Goal: Task Accomplishment & Management: Complete application form

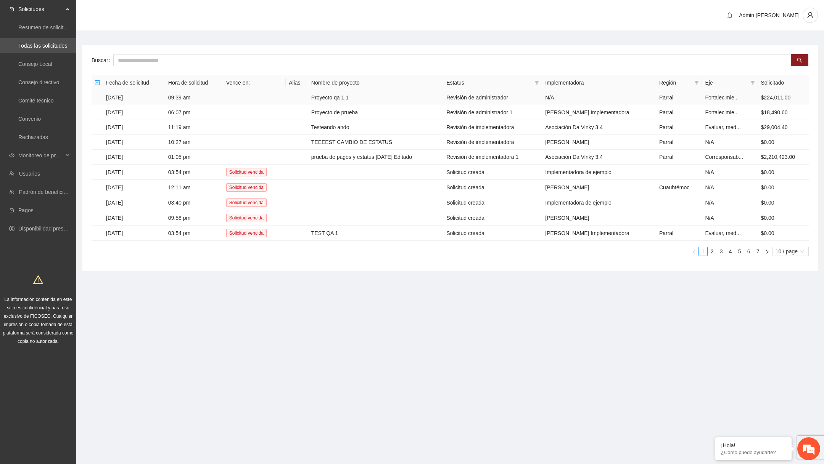
click at [345, 102] on td "Proyecto qa 1.1" at bounding box center [375, 97] width 135 height 15
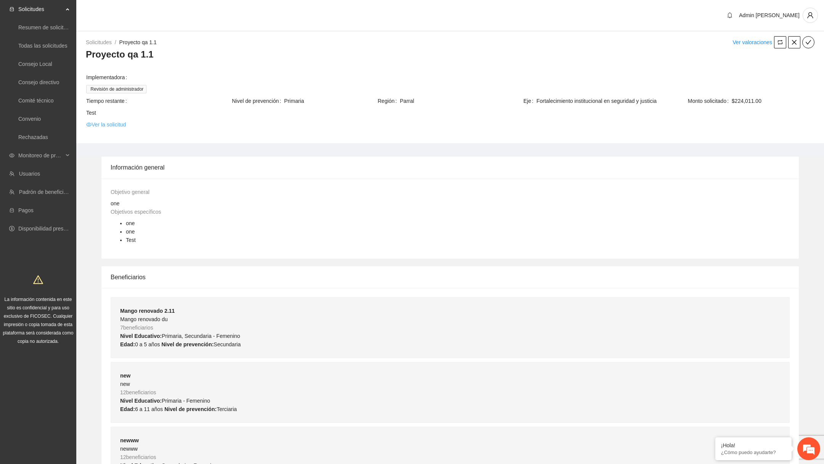
click at [119, 124] on link "Ver la solicitud" at bounding box center [106, 124] width 40 height 8
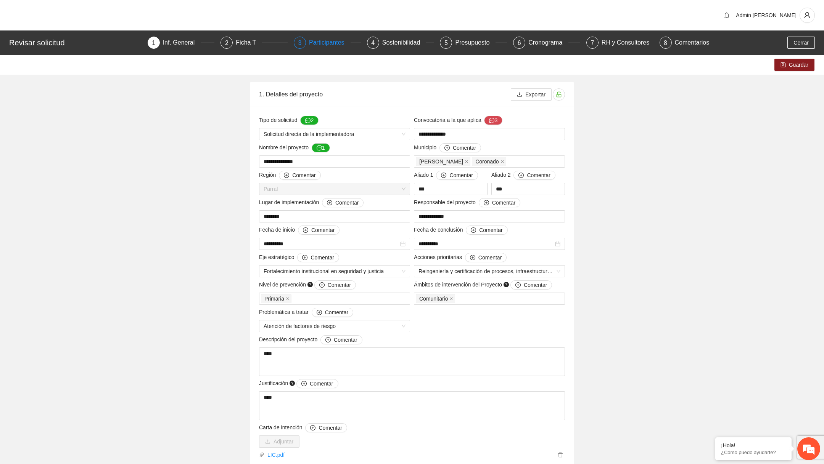
click at [316, 42] on div "Participantes" at bounding box center [330, 43] width 42 height 12
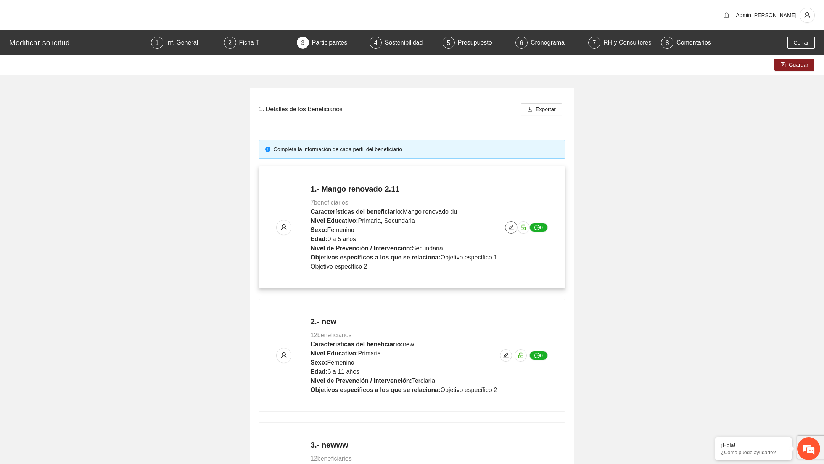
click at [512, 226] on icon "edit" at bounding box center [511, 228] width 6 height 6
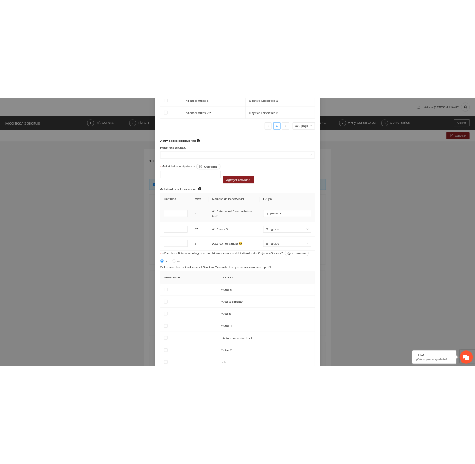
scroll to position [639, 0]
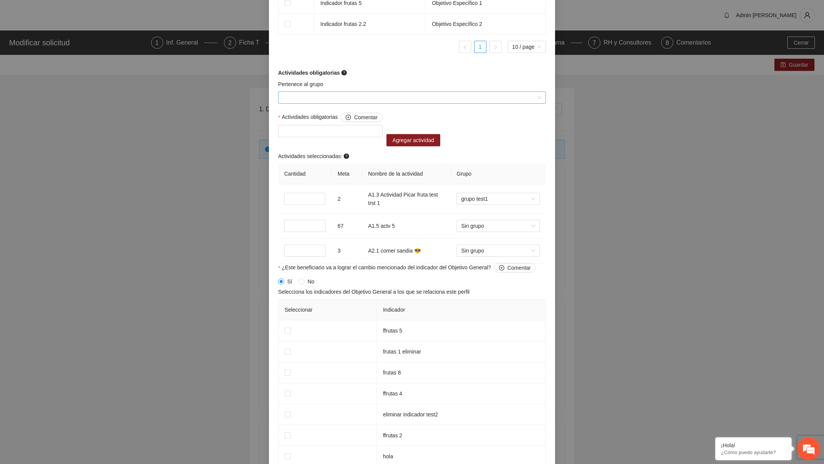
click at [385, 101] on input "Pertenece al grupo" at bounding box center [409, 97] width 253 height 11
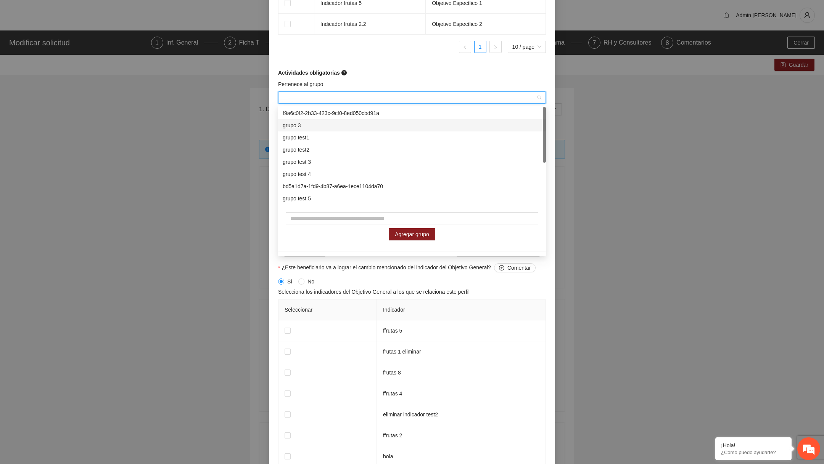
click at [339, 136] on div "grupo test1" at bounding box center [412, 137] width 258 height 8
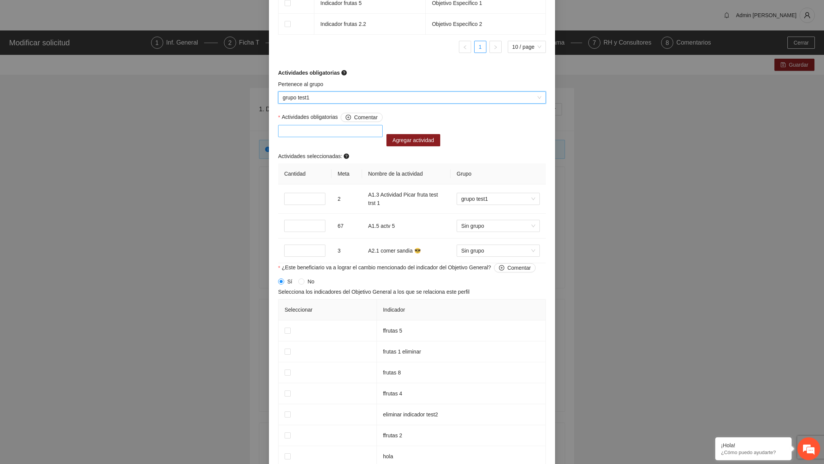
click at [329, 133] on div at bounding box center [330, 131] width 101 height 9
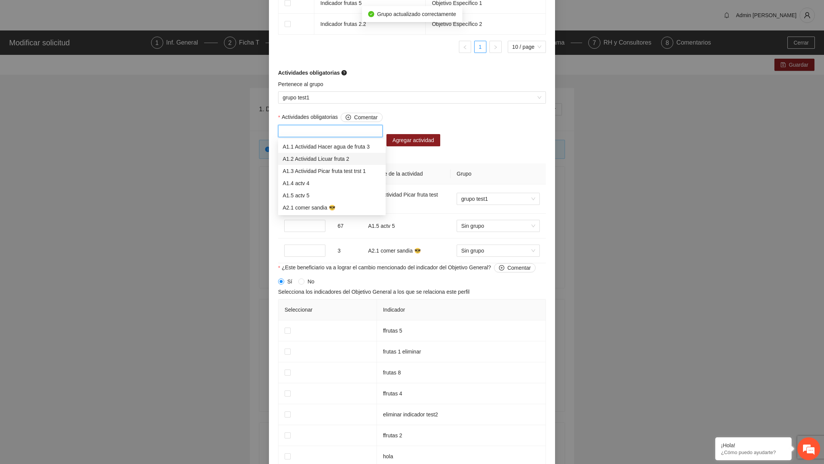
click at [314, 164] on div "A1.2 Actividad Licuar fruta 2" at bounding box center [332, 159] width 108 height 12
click at [488, 128] on div "Actividades obligatorias Comentar A1.2 Actividad Licuar fruta 2 Agregar activid…" at bounding box center [411, 188] width 271 height 151
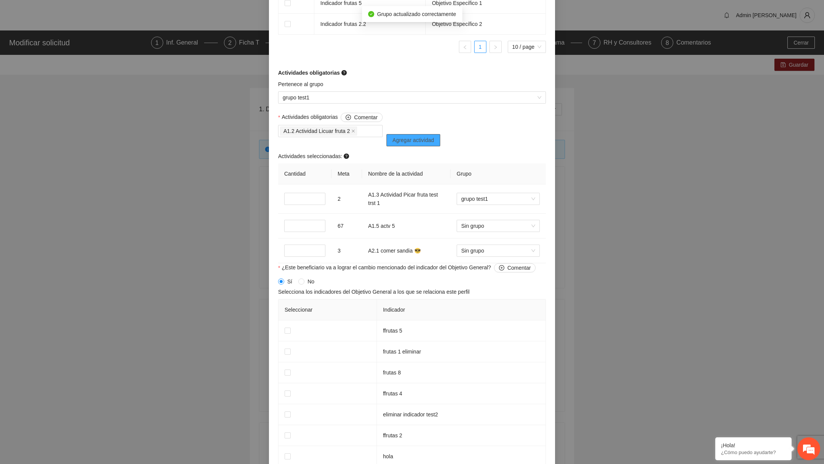
click at [434, 140] on span "Agregar actividad" at bounding box center [413, 140] width 42 height 8
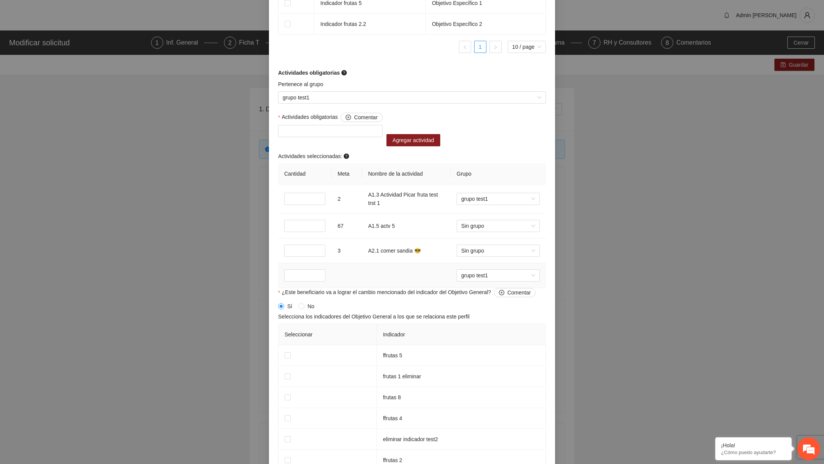
click at [383, 275] on td at bounding box center [406, 275] width 88 height 25
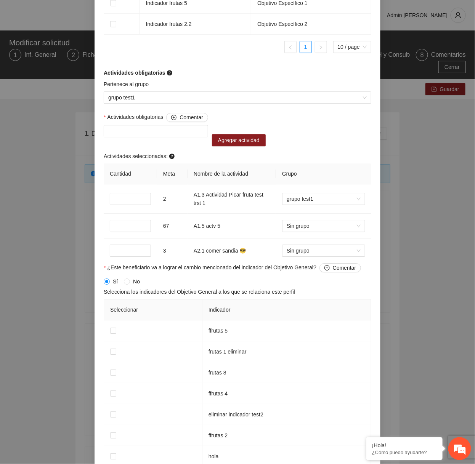
click at [180, 139] on div "Actividades obligatorias Comentar" at bounding box center [156, 130] width 108 height 34
click at [177, 137] on div at bounding box center [156, 131] width 104 height 12
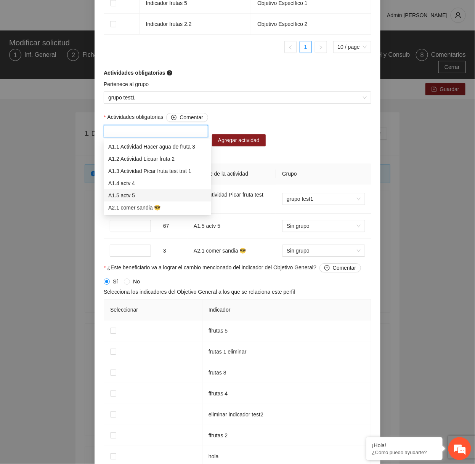
click at [148, 195] on div "A1.5 actv 5" at bounding box center [157, 195] width 98 height 8
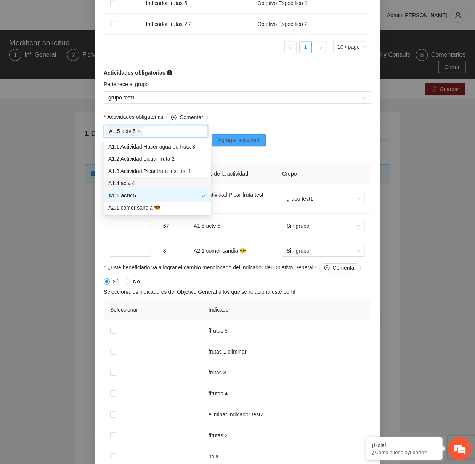
click at [265, 143] on button "Agregar actividad" at bounding box center [239, 140] width 54 height 12
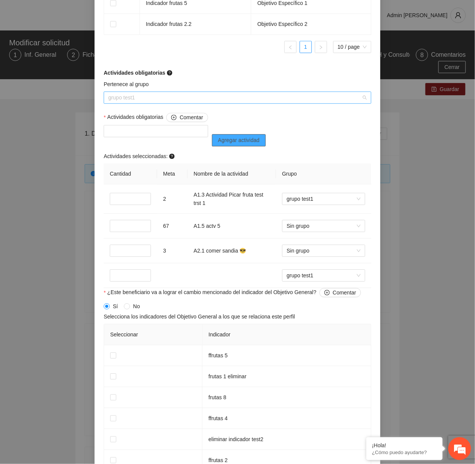
click at [200, 103] on span "grupo test1" at bounding box center [237, 97] width 258 height 11
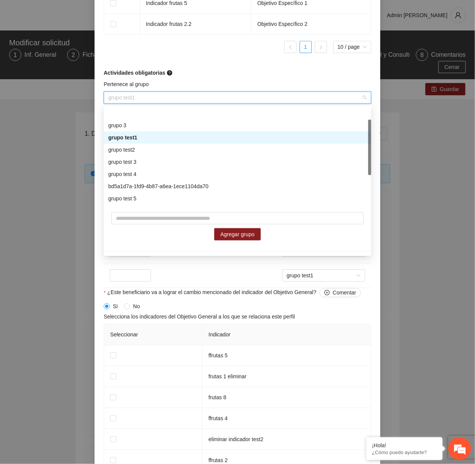
scroll to position [73, 0]
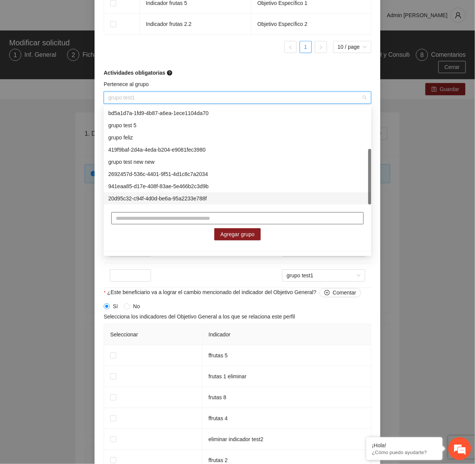
click at [156, 216] on input "text" at bounding box center [237, 218] width 252 height 12
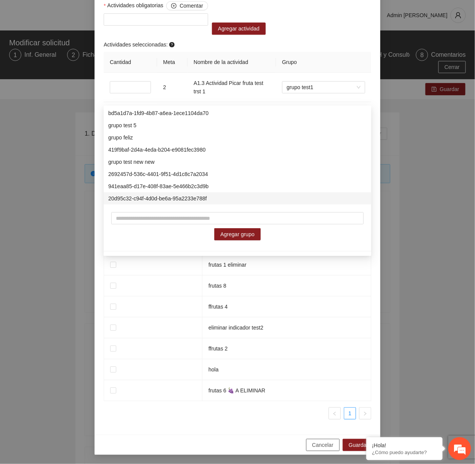
click at [324, 444] on span "Cancelar" at bounding box center [322, 445] width 21 height 8
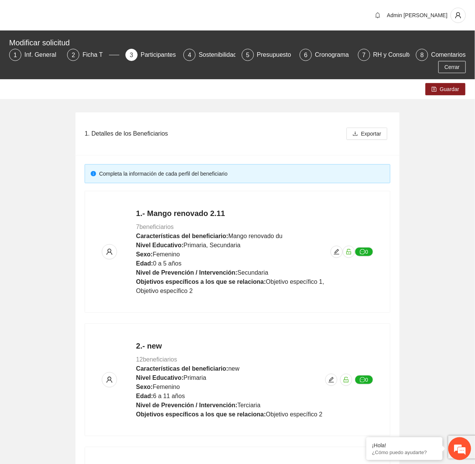
scroll to position [437, 0]
click at [340, 252] on span "edit" at bounding box center [336, 252] width 11 height 6
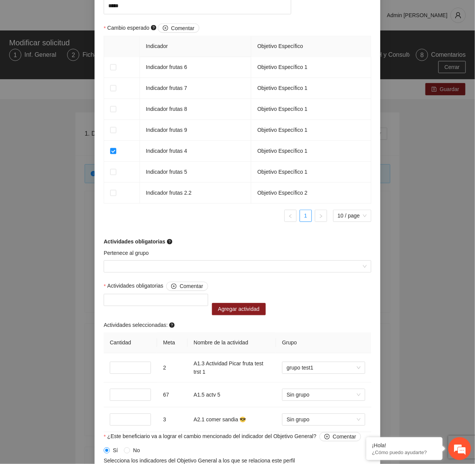
scroll to position [519, 0]
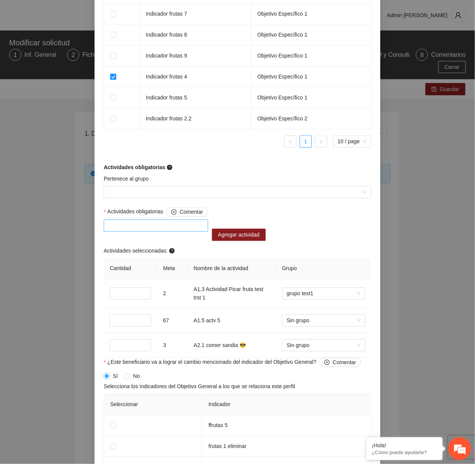
click at [180, 230] on div at bounding box center [156, 225] width 101 height 9
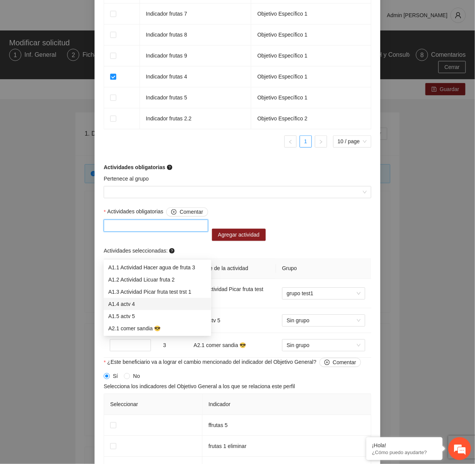
click at [152, 309] on div "A1.4 actv 4" at bounding box center [158, 304] width 108 height 12
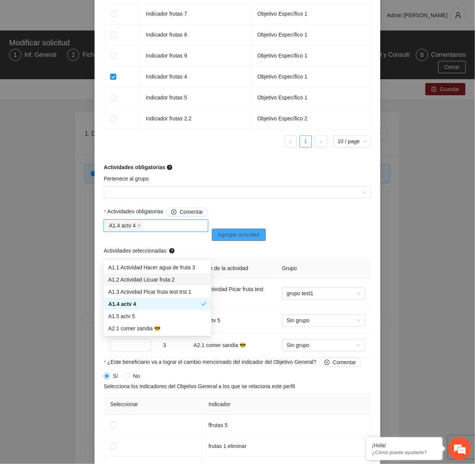
click at [243, 239] on span "Agregar actividad" at bounding box center [239, 235] width 42 height 8
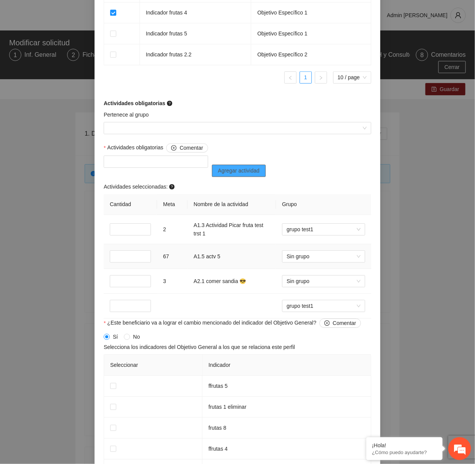
scroll to position [586, 0]
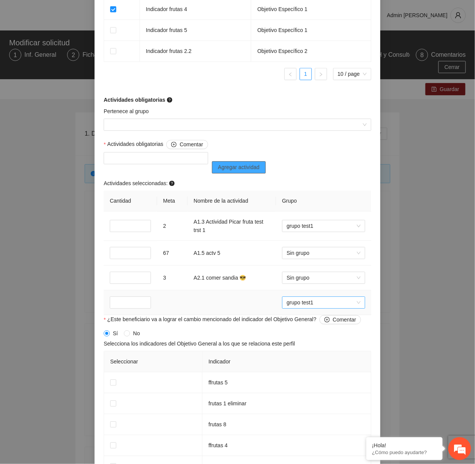
click at [318, 308] on span "grupo test1" at bounding box center [324, 302] width 74 height 11
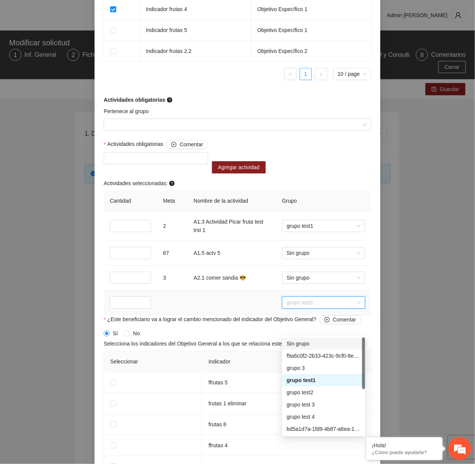
click at [311, 346] on div "Sin grupo" at bounding box center [324, 344] width 74 height 8
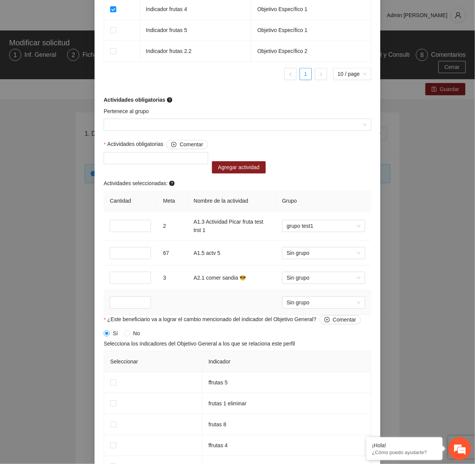
click at [232, 315] on td at bounding box center [232, 303] width 88 height 25
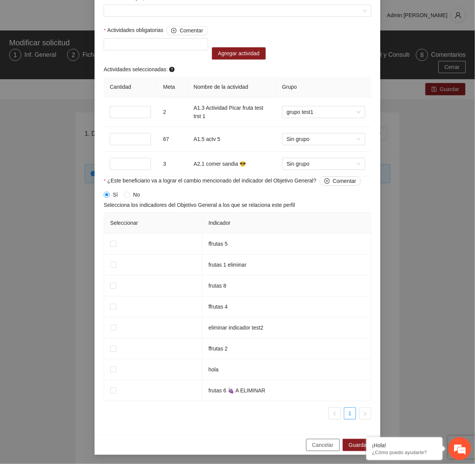
click at [313, 447] on span "Cancelar" at bounding box center [322, 445] width 21 height 8
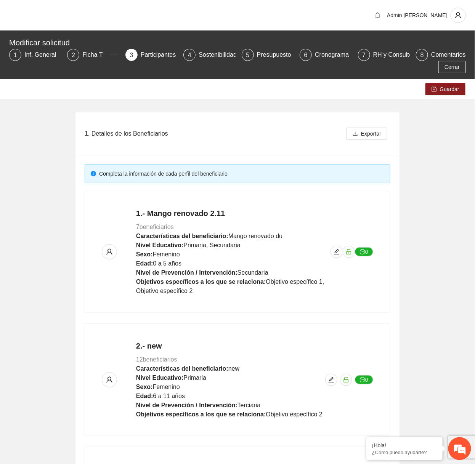
scroll to position [425, 0]
click at [338, 253] on icon "edit" at bounding box center [337, 252] width 6 height 6
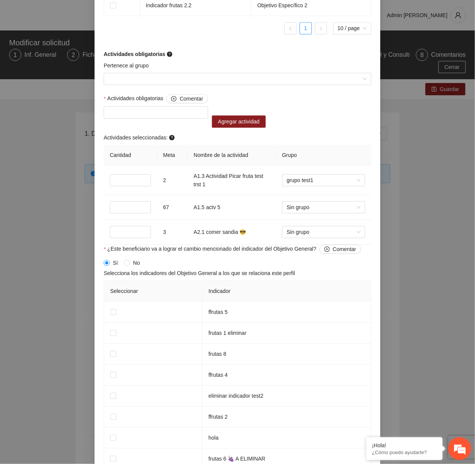
scroll to position [625, 0]
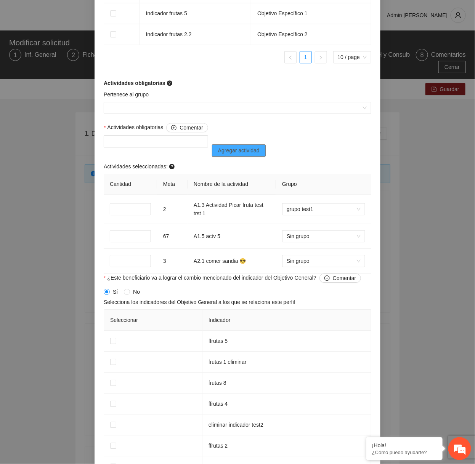
click at [250, 151] on button "Agregar actividad" at bounding box center [239, 150] width 54 height 12
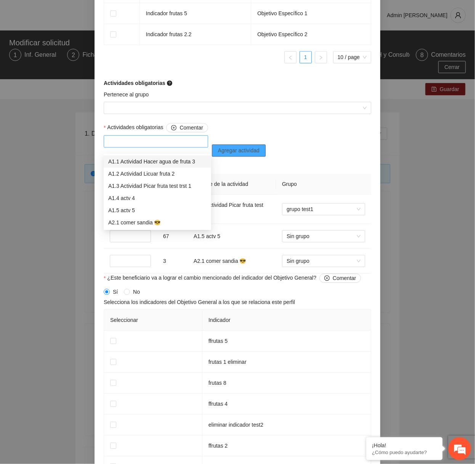
click at [181, 146] on div at bounding box center [156, 141] width 101 height 9
click at [161, 185] on div "A1.3 Actividad Picar fruta test trst 1" at bounding box center [157, 186] width 98 height 8
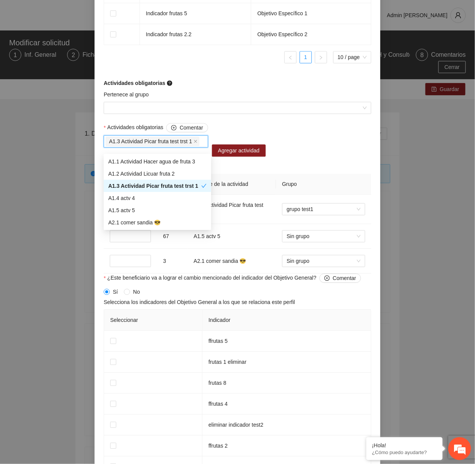
click at [184, 185] on div "A1.3 Actividad Picar fruta test trst 1" at bounding box center [154, 186] width 93 height 8
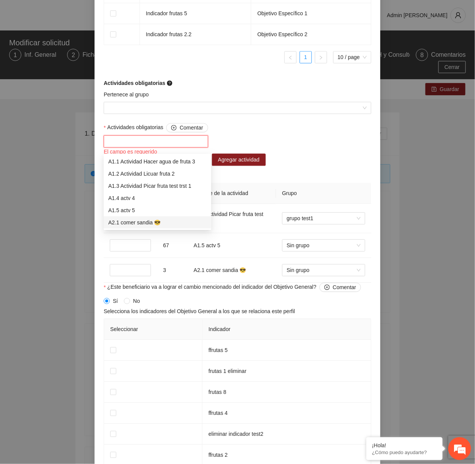
click at [154, 225] on div "A2.1 comer sandia 😎" at bounding box center [157, 222] width 98 height 8
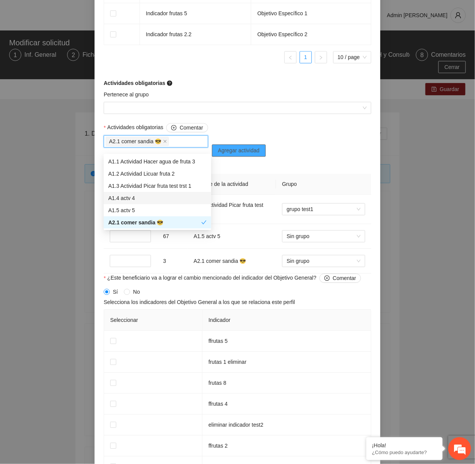
click at [246, 154] on span "Agregar actividad" at bounding box center [239, 150] width 42 height 8
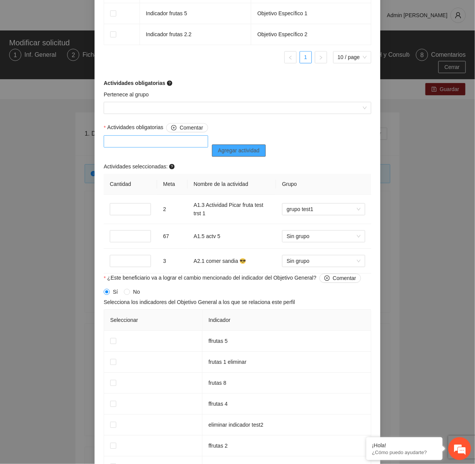
click at [188, 146] on div at bounding box center [156, 141] width 101 height 9
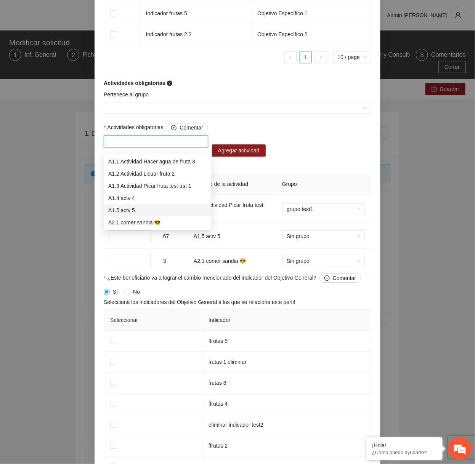
click at [156, 210] on div "A1.5 actv 5" at bounding box center [157, 210] width 98 height 8
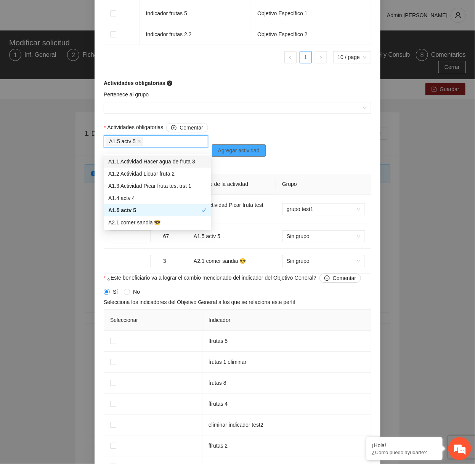
click at [238, 155] on span "Agregar actividad" at bounding box center [239, 150] width 42 height 8
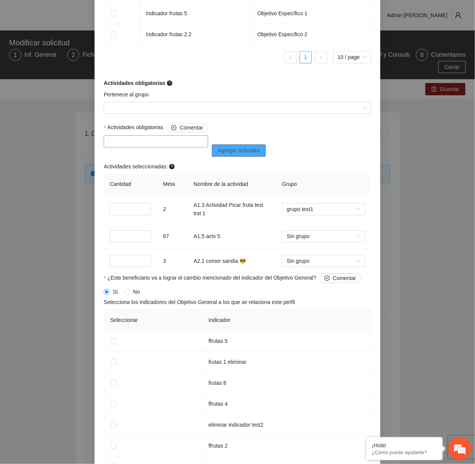
click at [178, 148] on div at bounding box center [156, 141] width 104 height 12
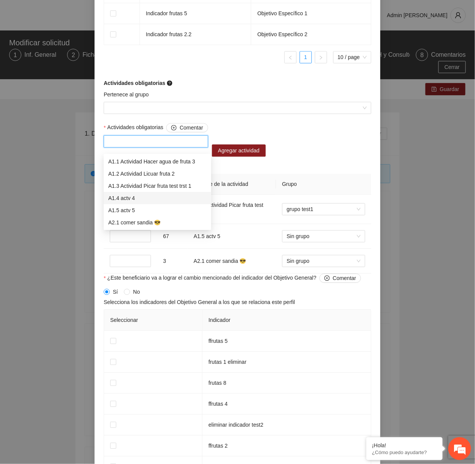
click at [136, 195] on div "A1.4 actv 4" at bounding box center [157, 198] width 98 height 8
click at [245, 153] on span "Agregar actividad" at bounding box center [239, 150] width 42 height 8
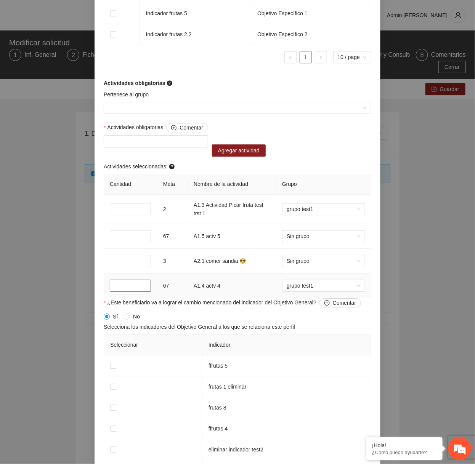
click at [120, 291] on input "*" at bounding box center [130, 286] width 41 height 12
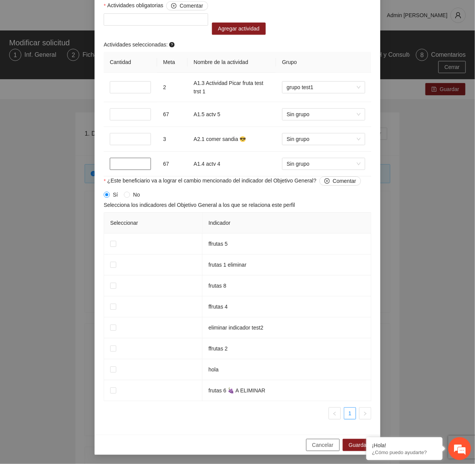
type input "*"
click at [325, 448] on span "Cancelar" at bounding box center [322, 445] width 21 height 8
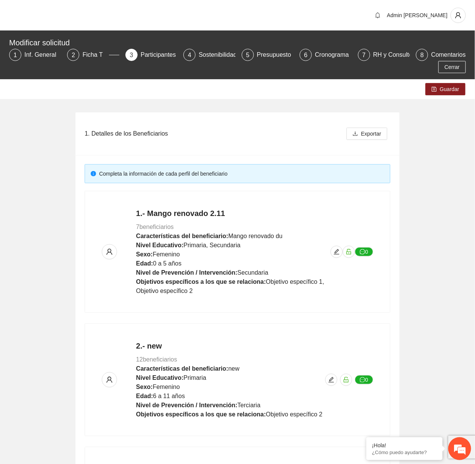
scroll to position [437, 0]
click at [337, 254] on icon "edit" at bounding box center [336, 251] width 5 height 5
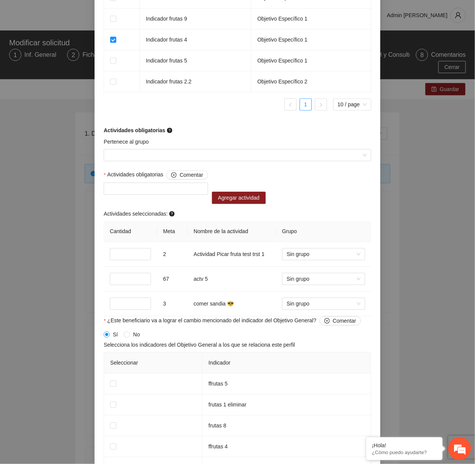
scroll to position [588, 0]
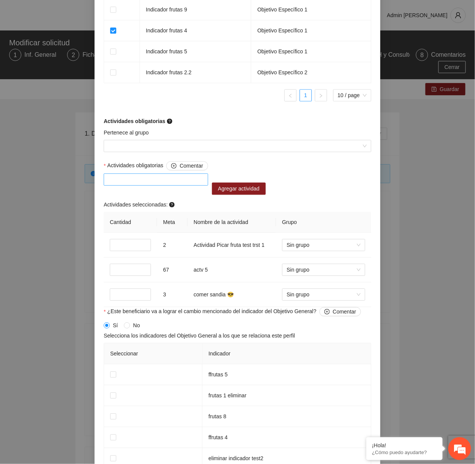
click at [170, 183] on div at bounding box center [156, 179] width 101 height 9
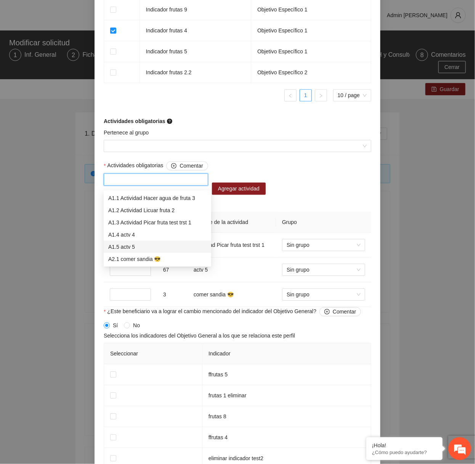
click at [137, 244] on div "A1.5 actv 5" at bounding box center [157, 247] width 98 height 8
click at [247, 195] on button "Agregar actividad" at bounding box center [239, 189] width 54 height 12
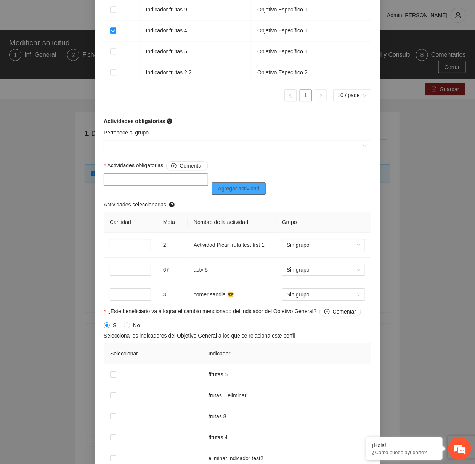
click at [172, 186] on div at bounding box center [156, 179] width 104 height 12
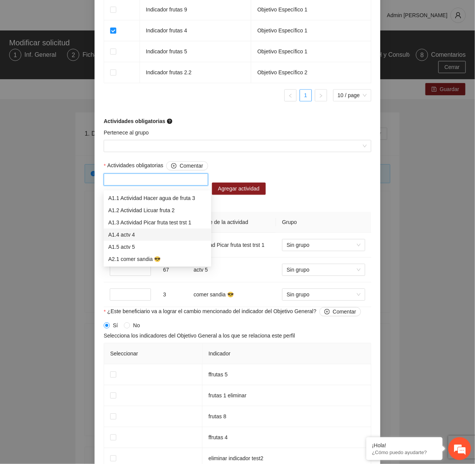
click at [137, 235] on div "A1.4 actv 4" at bounding box center [157, 235] width 98 height 8
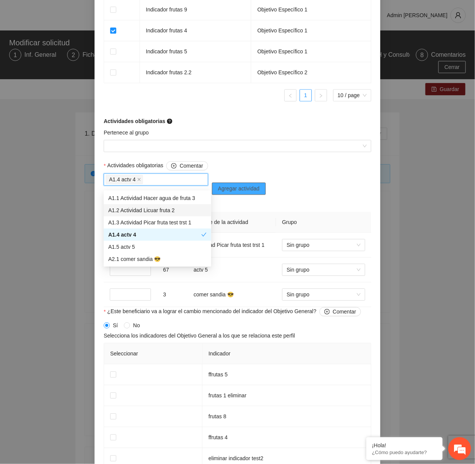
click at [246, 193] on span "Agregar actividad" at bounding box center [239, 189] width 42 height 8
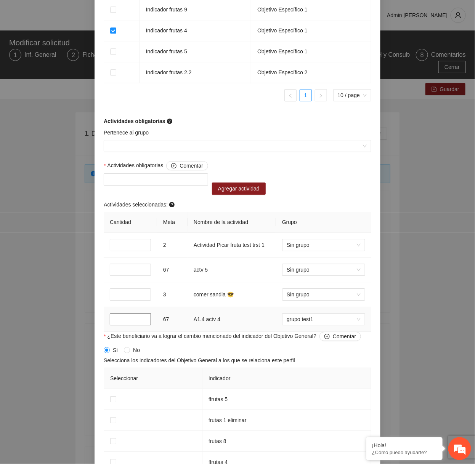
click at [118, 324] on input "*" at bounding box center [130, 319] width 41 height 12
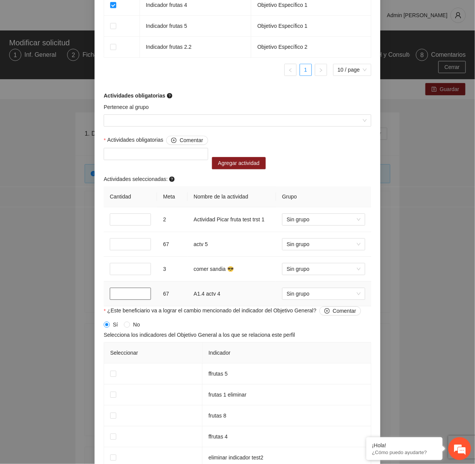
scroll to position [622, 0]
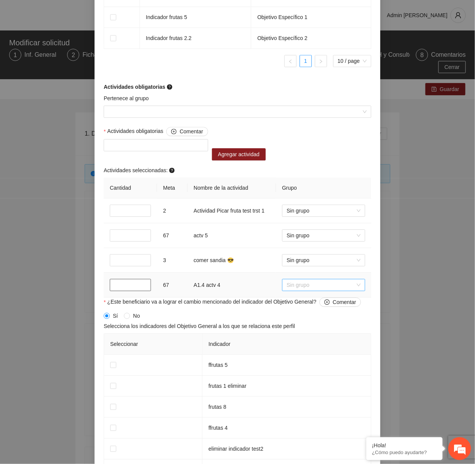
click at [318, 289] on span "Sin grupo" at bounding box center [324, 284] width 74 height 11
type input "**"
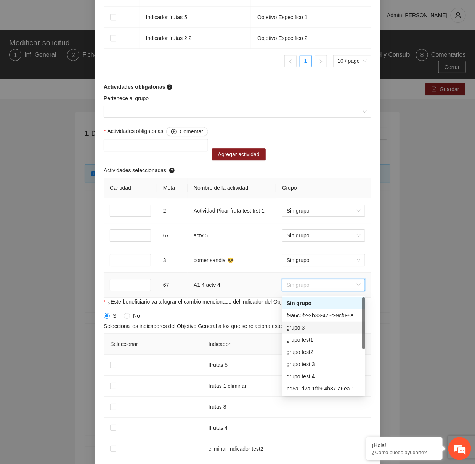
click at [305, 332] on div "grupo 3" at bounding box center [323, 328] width 83 height 12
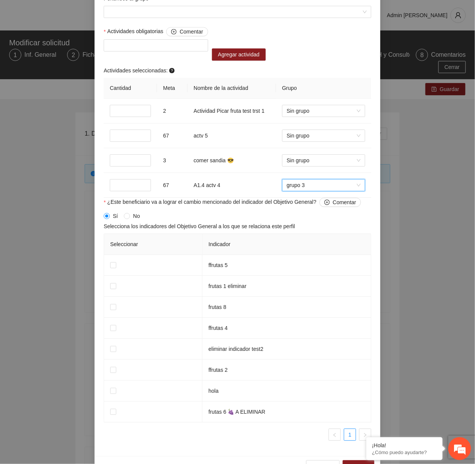
scroll to position [747, 0]
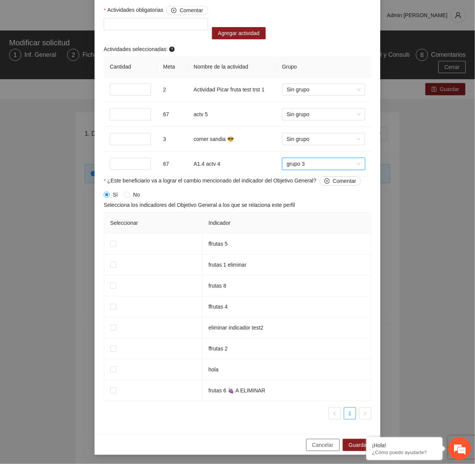
click at [327, 444] on span "Cancelar" at bounding box center [322, 445] width 21 height 8
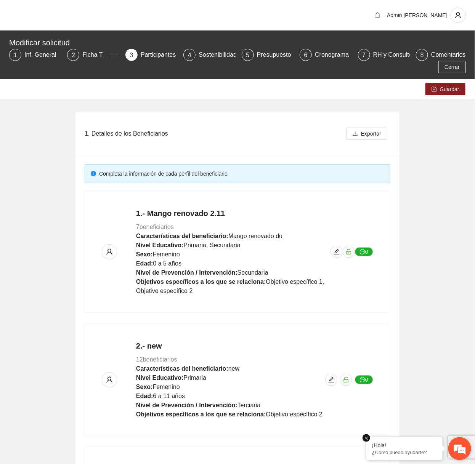
scroll to position [437, 0]
click at [334, 249] on icon "edit" at bounding box center [337, 252] width 6 height 6
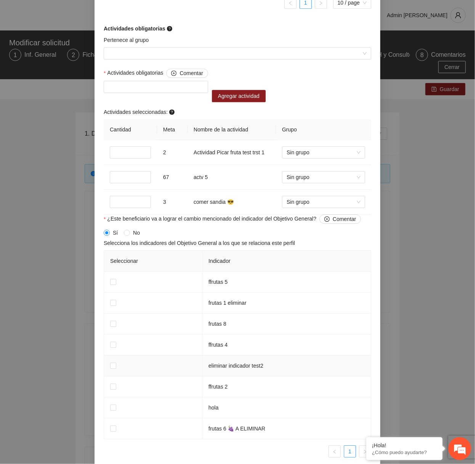
scroll to position [674, 0]
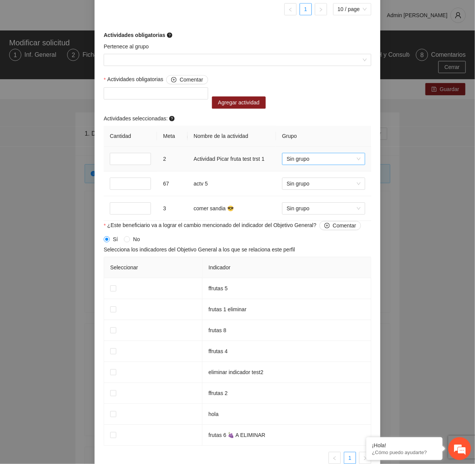
click at [300, 162] on span "Sin grupo" at bounding box center [324, 158] width 74 height 11
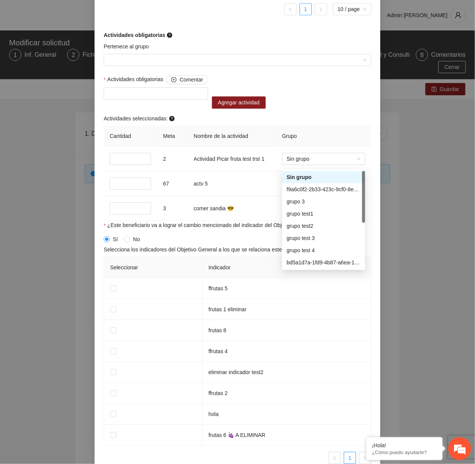
click at [299, 106] on div "Actividades obligatorias Comentar Agregar actividad Actividades seleccionadas: …" at bounding box center [237, 148] width 271 height 146
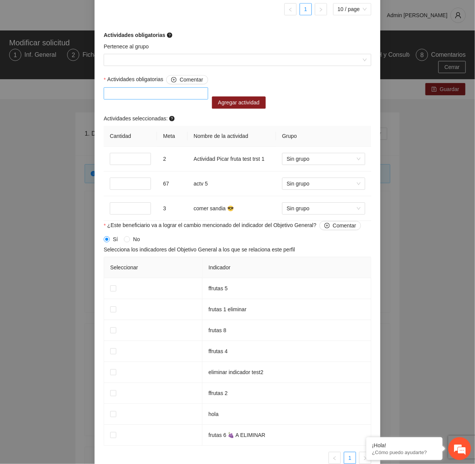
click at [176, 98] on div at bounding box center [156, 93] width 101 height 9
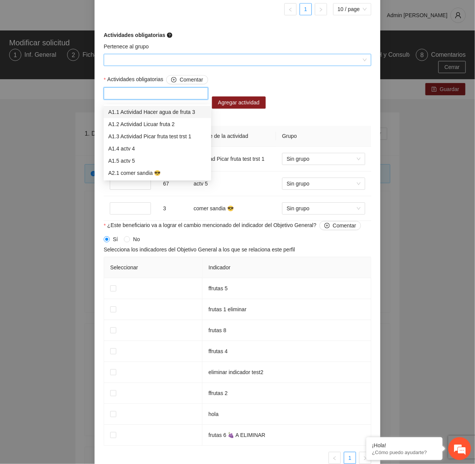
click at [169, 61] on input "Pertenece al grupo" at bounding box center [234, 59] width 253 height 11
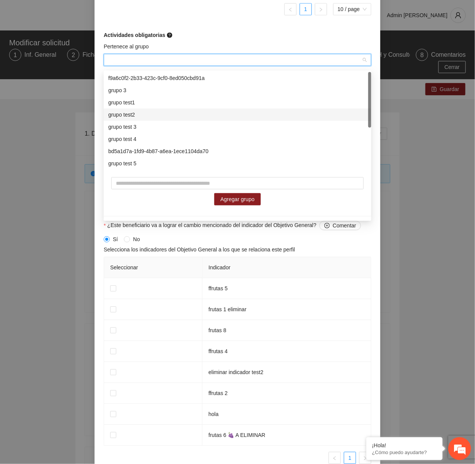
click at [134, 110] on div "grupo test2" at bounding box center [238, 115] width 268 height 12
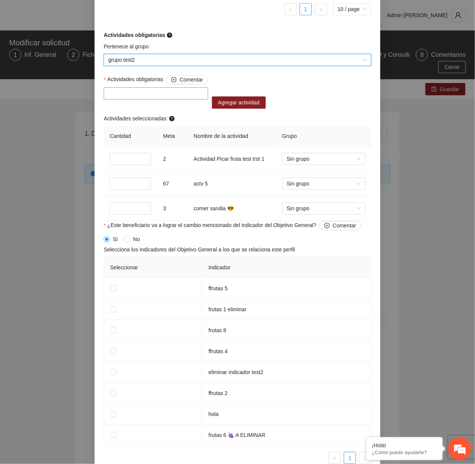
click at [136, 98] on div at bounding box center [156, 93] width 101 height 9
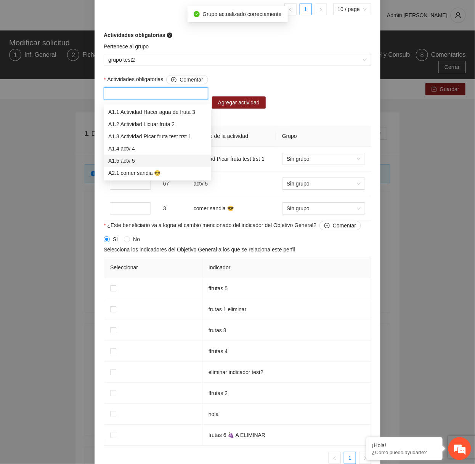
click at [130, 158] on div "A1.5 actv 5" at bounding box center [157, 161] width 98 height 8
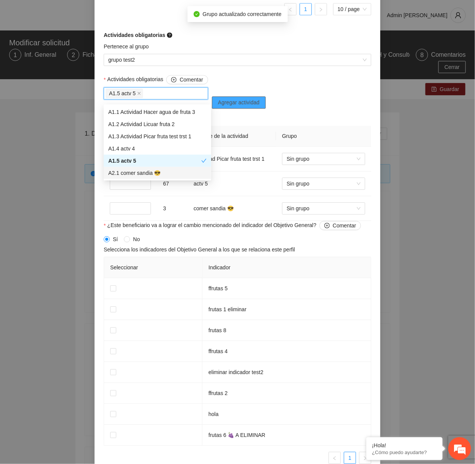
click at [250, 106] on span "Agregar actividad" at bounding box center [239, 102] width 42 height 8
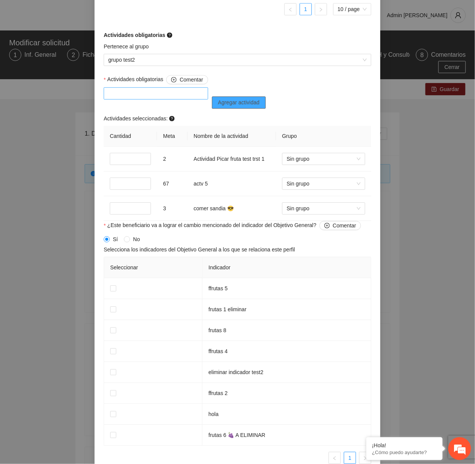
click at [179, 98] on div at bounding box center [156, 93] width 101 height 9
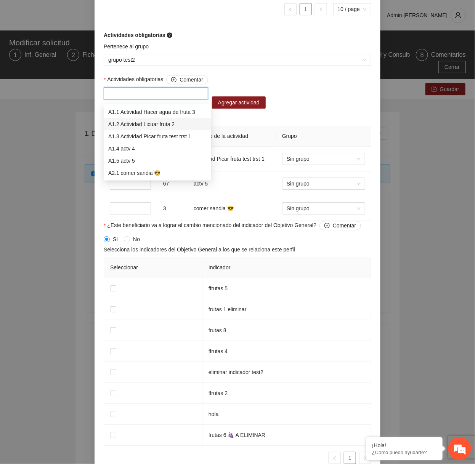
click at [147, 124] on div "A1.2 Actividad Licuar fruta 2" at bounding box center [157, 124] width 98 height 8
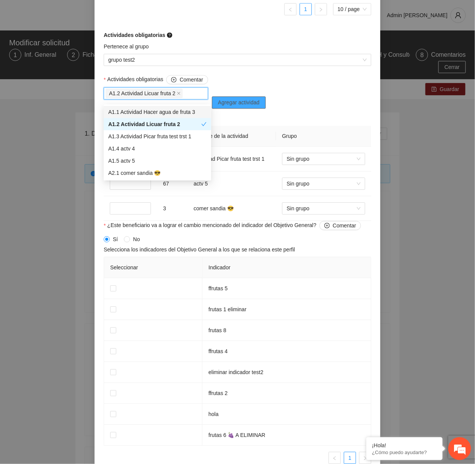
click at [238, 104] on span "Agregar actividad" at bounding box center [239, 102] width 42 height 8
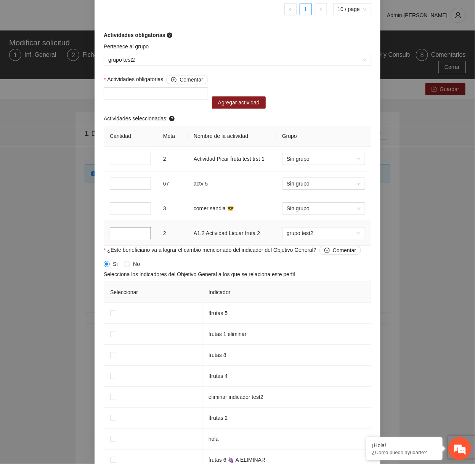
click at [114, 236] on input "*" at bounding box center [130, 233] width 41 height 12
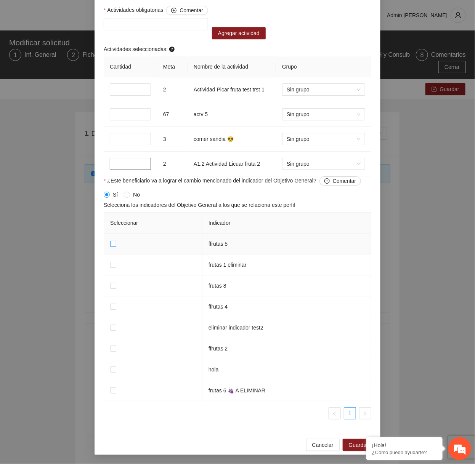
type input "*"
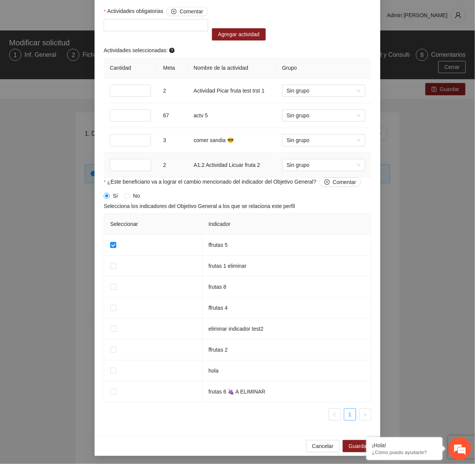
scroll to position [740, 0]
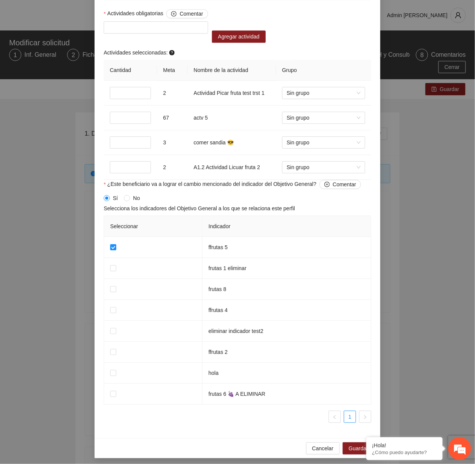
click at [321, 459] on div "Cancelar Guardar" at bounding box center [238, 448] width 286 height 20
click at [321, 453] on span "Cancelar" at bounding box center [322, 449] width 21 height 8
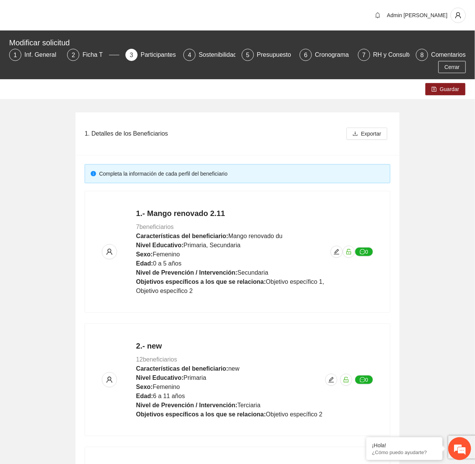
scroll to position [437, 0]
click at [337, 251] on icon "edit" at bounding box center [337, 252] width 6 height 6
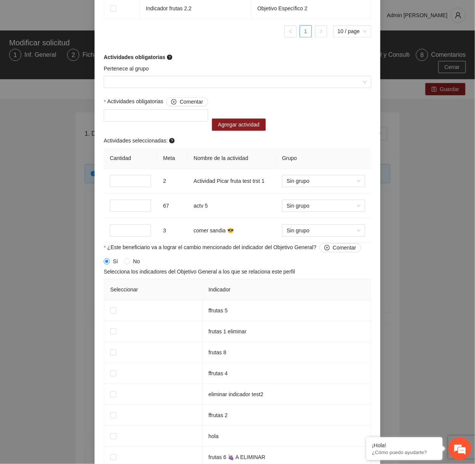
scroll to position [648, 0]
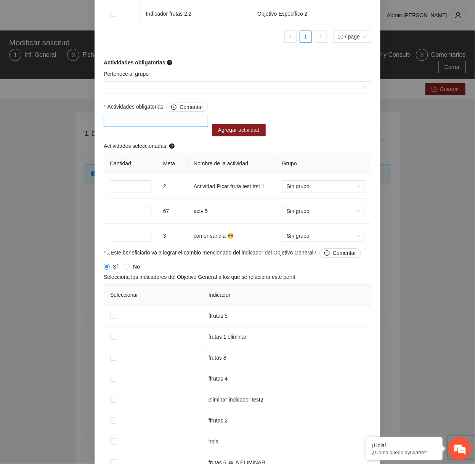
click at [166, 127] on div at bounding box center [156, 121] width 104 height 12
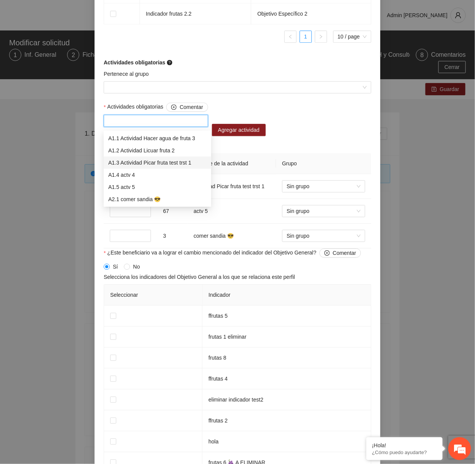
click at [151, 158] on div "A1.3 Actividad Picar fruta test trst 1" at bounding box center [158, 163] width 108 height 12
click at [182, 165] on div "A1.3 Actividad Picar fruta test trst 1" at bounding box center [154, 163] width 93 height 8
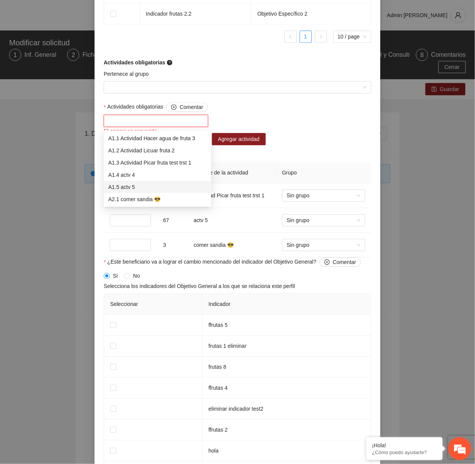
click at [155, 185] on div "A1.5 actv 5" at bounding box center [157, 187] width 98 height 8
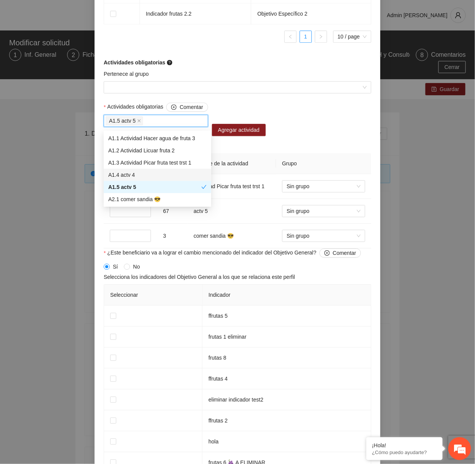
click at [151, 174] on div "A1.4 actv 4" at bounding box center [157, 175] width 98 height 8
click at [146, 180] on div "A1.4 actv 4" at bounding box center [158, 175] width 108 height 12
click at [147, 199] on div "A2.1 comer sandia 😎" at bounding box center [157, 199] width 98 height 8
click at [144, 184] on div "A1.5 actv 5" at bounding box center [154, 187] width 93 height 8
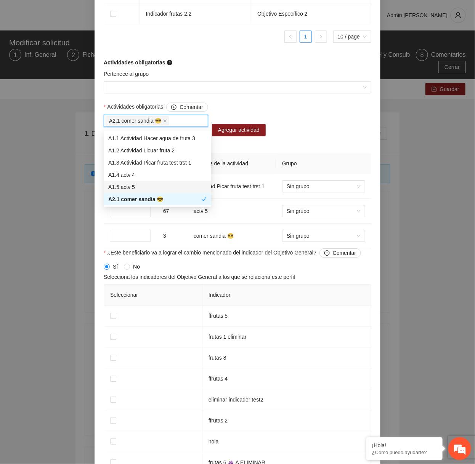
click at [141, 178] on div "A1.4 actv 4" at bounding box center [157, 175] width 98 height 8
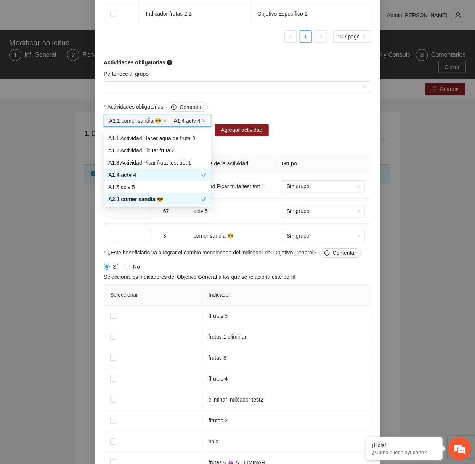
click at [141, 194] on div "A2.1 comer sandia 😎" at bounding box center [158, 199] width 108 height 12
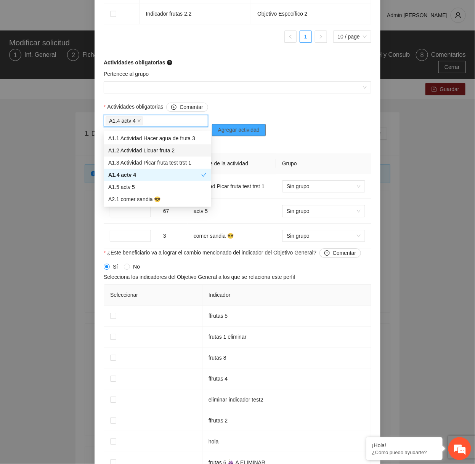
click at [255, 132] on span "Agregar actividad" at bounding box center [239, 130] width 42 height 8
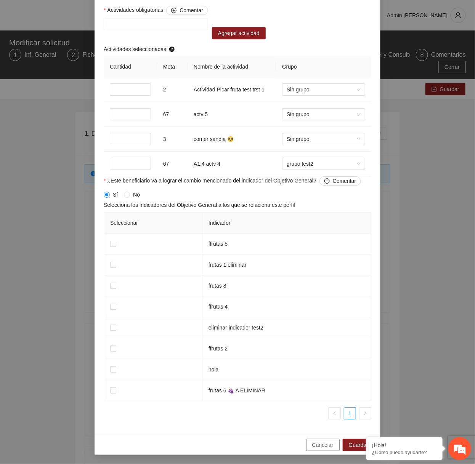
click at [311, 443] on button "Cancelar" at bounding box center [323, 445] width 34 height 12
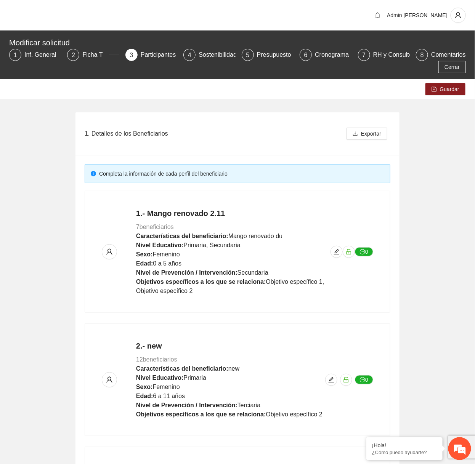
scroll to position [437, 0]
click at [333, 254] on span "edit" at bounding box center [336, 252] width 11 height 6
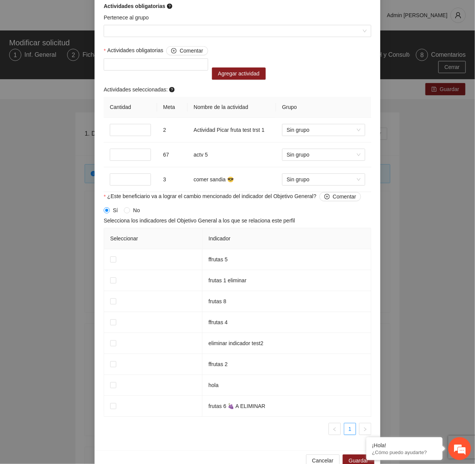
scroll to position [705, 0]
click at [185, 65] on div at bounding box center [156, 64] width 101 height 9
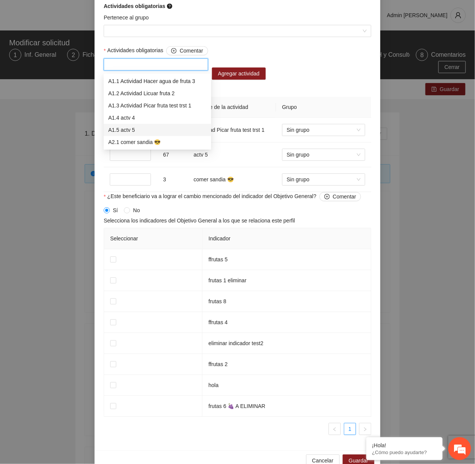
click at [133, 131] on div "A1.5 actv 5" at bounding box center [157, 130] width 98 height 8
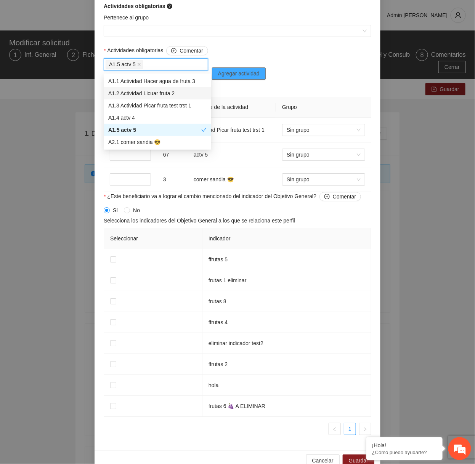
click at [260, 69] on button "Agregar actividad" at bounding box center [239, 73] width 54 height 12
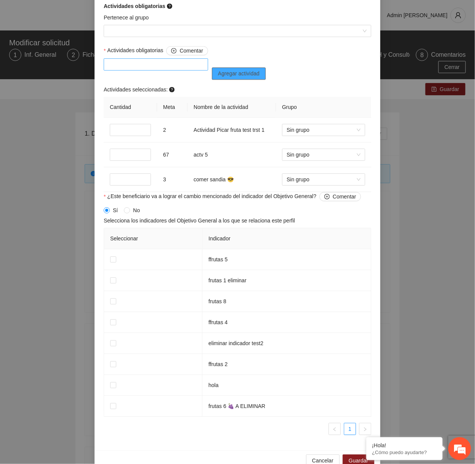
click at [174, 64] on div at bounding box center [156, 64] width 101 height 9
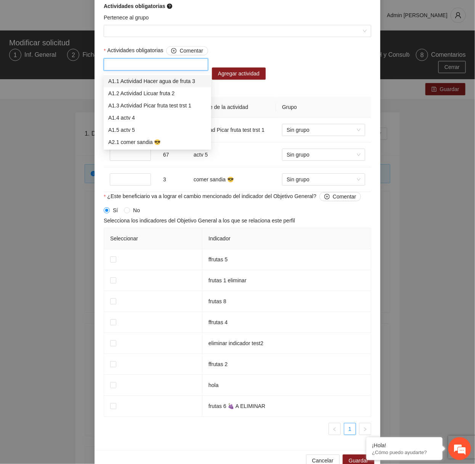
click at [142, 81] on div "A1.1 Actividad Hacer agua de fruta 3" at bounding box center [157, 81] width 98 height 8
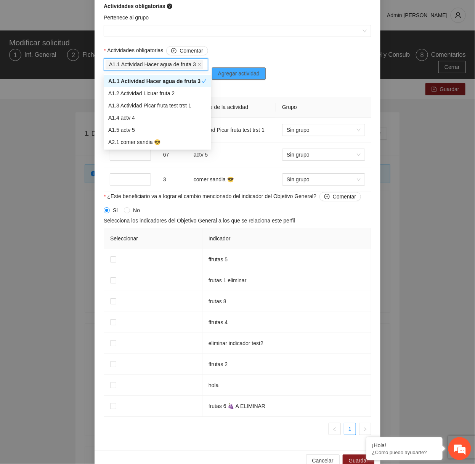
click at [236, 77] on span "Agregar actividad" at bounding box center [239, 73] width 42 height 8
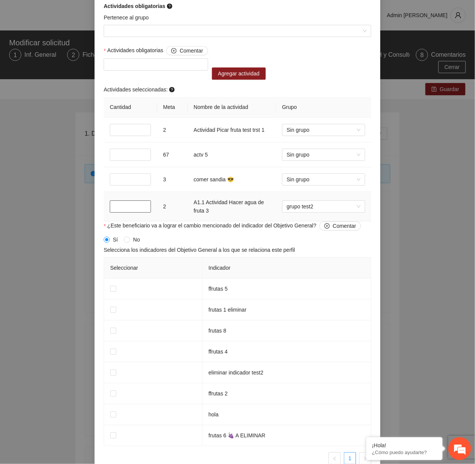
click at [120, 208] on input "*" at bounding box center [130, 207] width 41 height 12
type input "*"
click at [319, 209] on span "Sin grupo" at bounding box center [324, 206] width 74 height 11
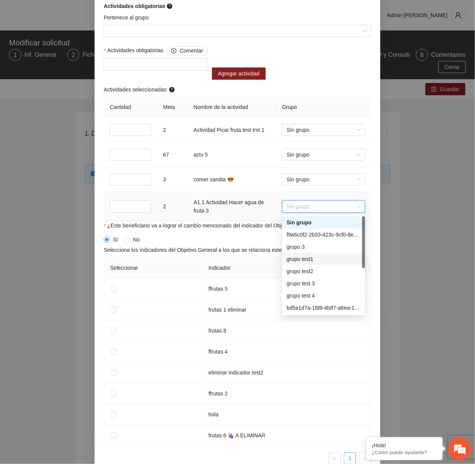
click at [307, 255] on div "grupo test1" at bounding box center [324, 259] width 74 height 8
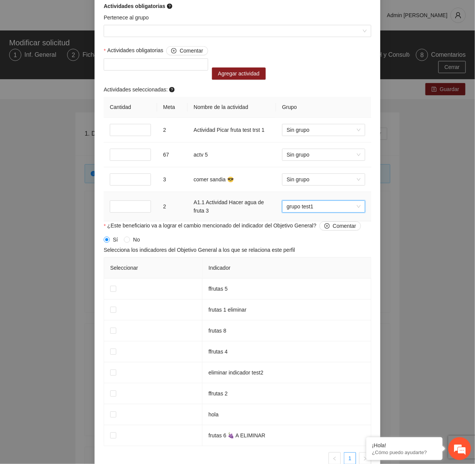
click at [308, 211] on span "grupo test1" at bounding box center [324, 206] width 74 height 11
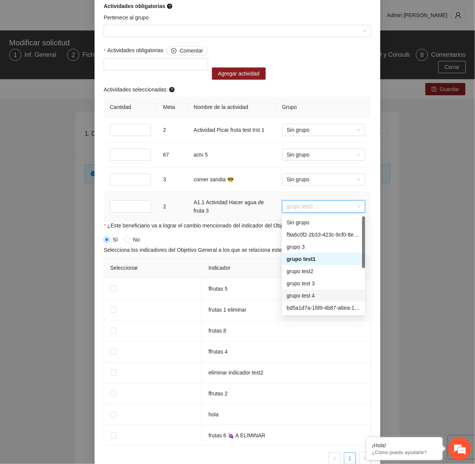
click at [300, 296] on div "grupo test 4" at bounding box center [324, 296] width 74 height 8
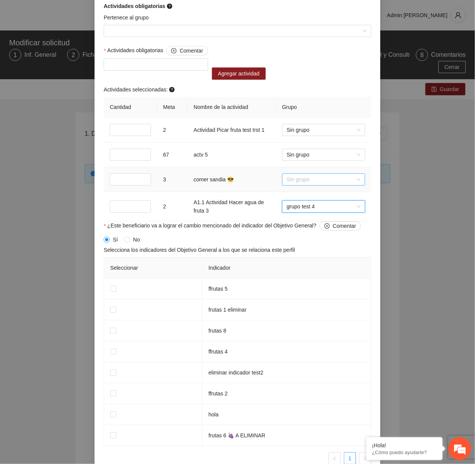
click at [324, 181] on span "Sin grupo" at bounding box center [324, 179] width 74 height 11
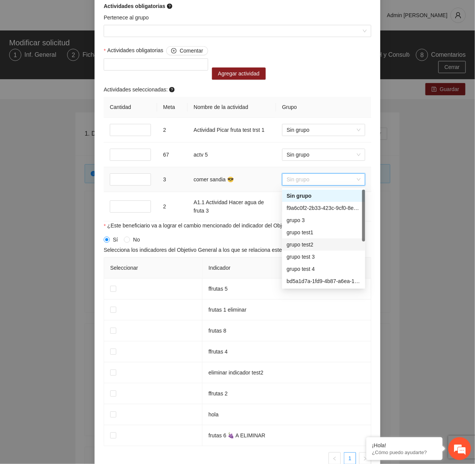
click at [304, 243] on div "grupo test2" at bounding box center [324, 245] width 74 height 8
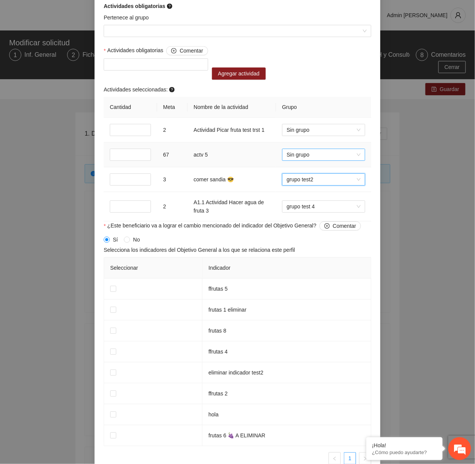
click at [309, 157] on span "Sin grupo" at bounding box center [324, 154] width 74 height 11
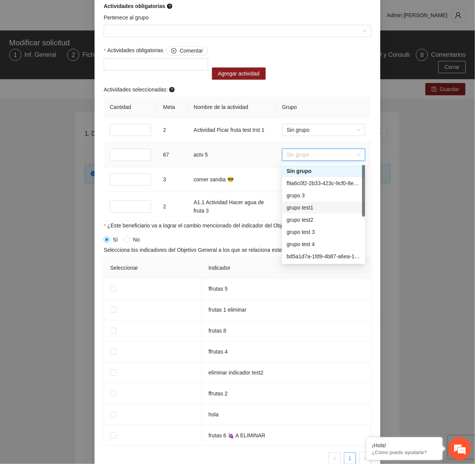
click at [298, 207] on div "grupo test1" at bounding box center [324, 208] width 74 height 8
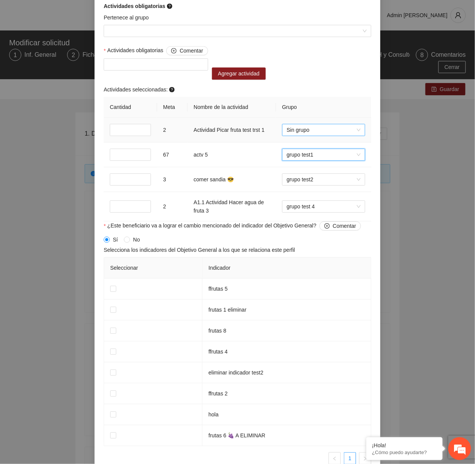
click at [320, 135] on span "Sin grupo" at bounding box center [324, 129] width 74 height 11
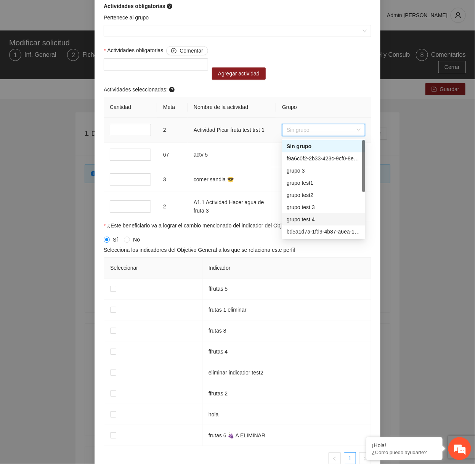
click at [299, 215] on div "grupo test 4" at bounding box center [324, 219] width 74 height 8
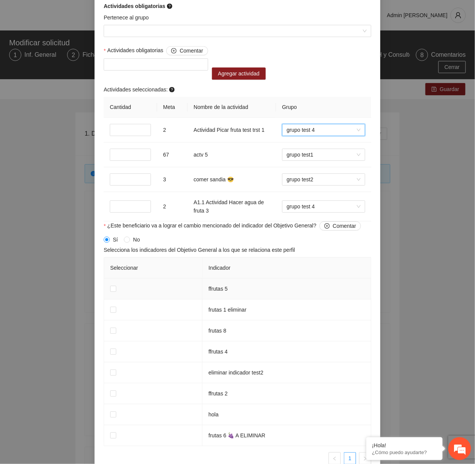
scroll to position [713, 0]
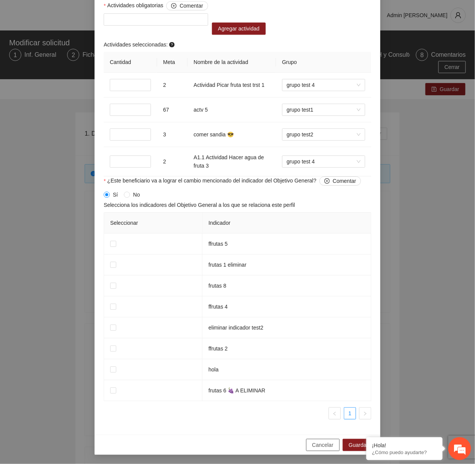
click at [309, 443] on button "Cancelar" at bounding box center [323, 445] width 34 height 12
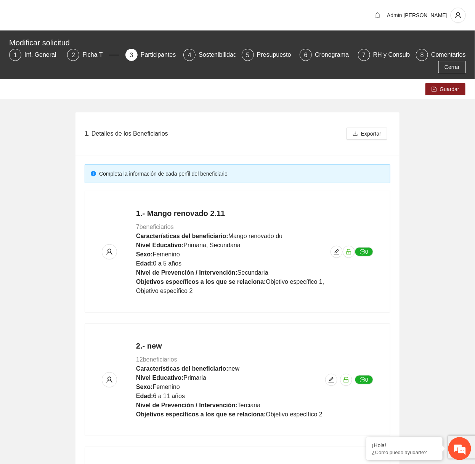
scroll to position [437, 0]
click at [338, 256] on button "button" at bounding box center [337, 252] width 12 height 12
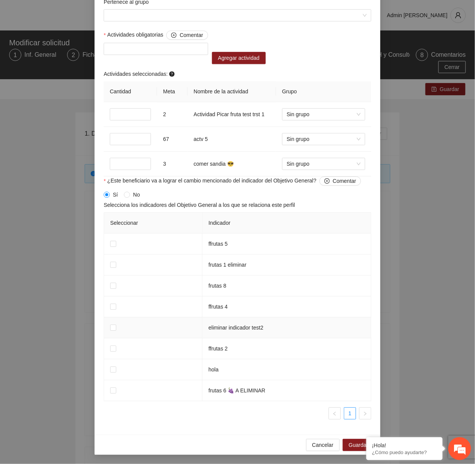
scroll to position [697, 0]
click at [314, 120] on span "Sin grupo" at bounding box center [324, 114] width 74 height 11
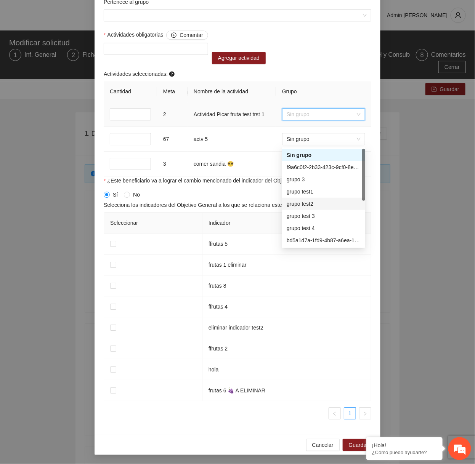
click at [305, 200] on div "grupo test2" at bounding box center [324, 204] width 74 height 8
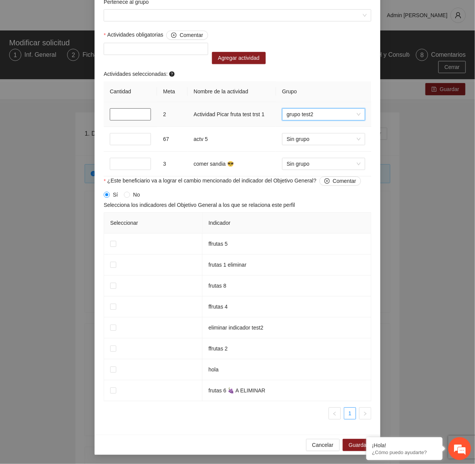
click at [118, 120] on input "*" at bounding box center [130, 114] width 41 height 12
type input "*"
click at [324, 453] on div "Cancelar Guardar" at bounding box center [238, 445] width 286 height 20
click at [323, 446] on span "Cancelar" at bounding box center [322, 445] width 21 height 8
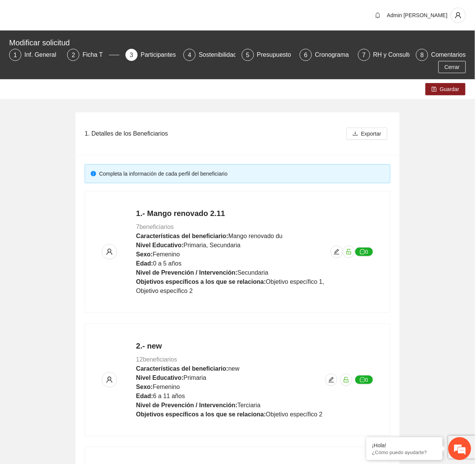
scroll to position [437, 0]
click at [335, 254] on icon "edit" at bounding box center [337, 252] width 6 height 6
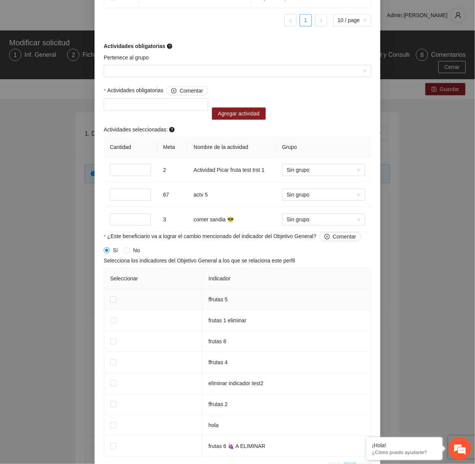
scroll to position [663, 0]
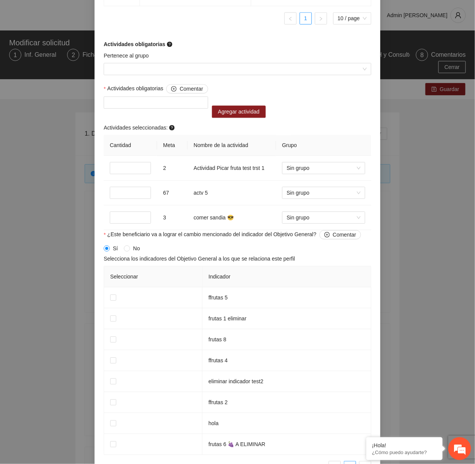
click at [175, 63] on div "Pertenece al grupo" at bounding box center [238, 56] width 268 height 11
click at [168, 75] on input "Pertenece al grupo" at bounding box center [234, 68] width 253 height 11
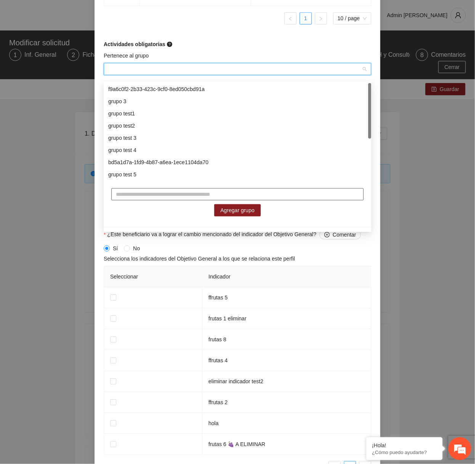
click at [210, 193] on input "text" at bounding box center [237, 194] width 252 height 12
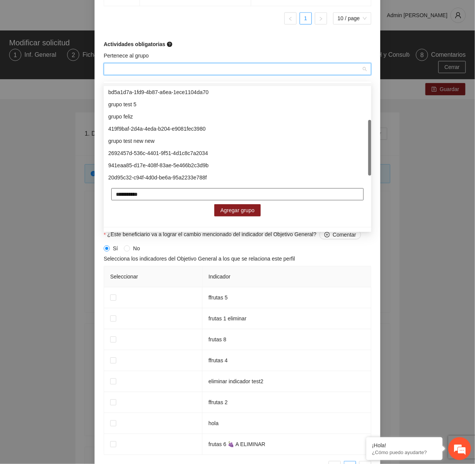
scroll to position [73, 0]
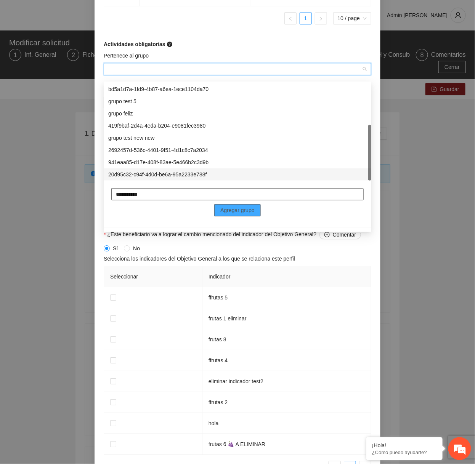
type input "**********"
click at [231, 207] on span "Agregar grupo" at bounding box center [237, 210] width 34 height 8
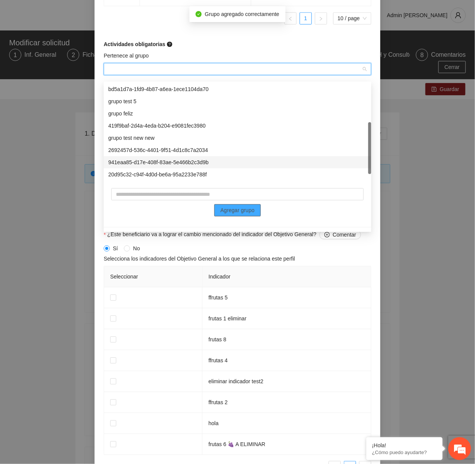
scroll to position [85, 0]
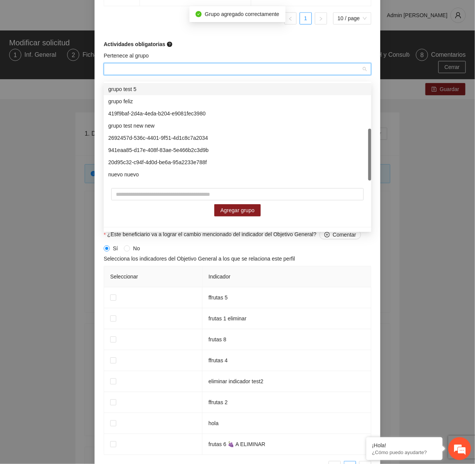
click at [212, 48] on div "Actividades obligatorias" at bounding box center [238, 44] width 268 height 8
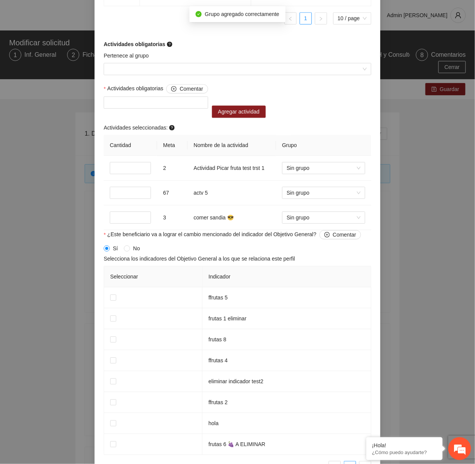
scroll to position [722, 0]
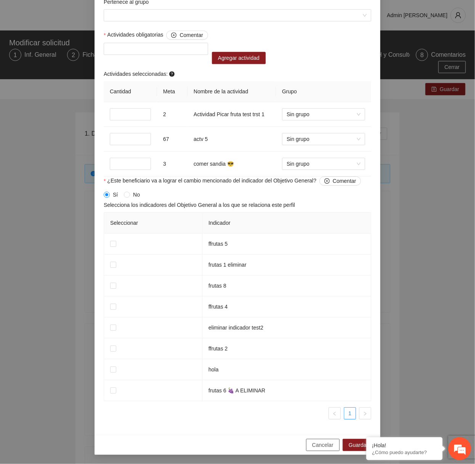
click at [313, 440] on button "Cancelar" at bounding box center [323, 445] width 34 height 12
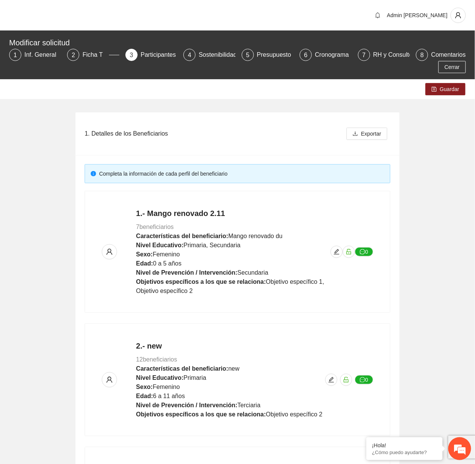
scroll to position [437, 0]
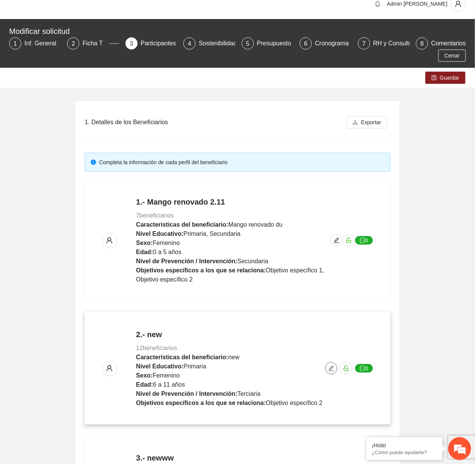
click at [330, 367] on icon "edit" at bounding box center [331, 369] width 6 height 6
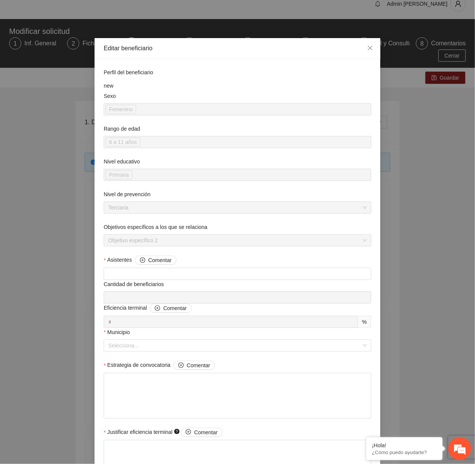
scroll to position [361, 0]
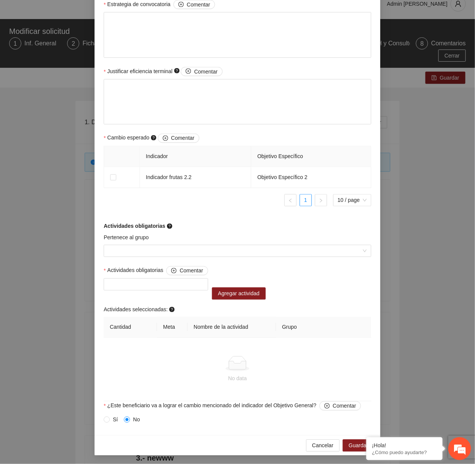
click at [238, 258] on div "Pertenece al grupo" at bounding box center [237, 250] width 271 height 33
click at [203, 252] on input "Pertenece al grupo" at bounding box center [234, 251] width 253 height 11
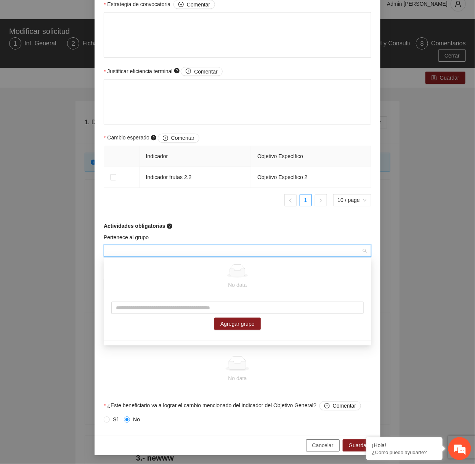
click at [318, 448] on span "Cancelar" at bounding box center [322, 446] width 21 height 8
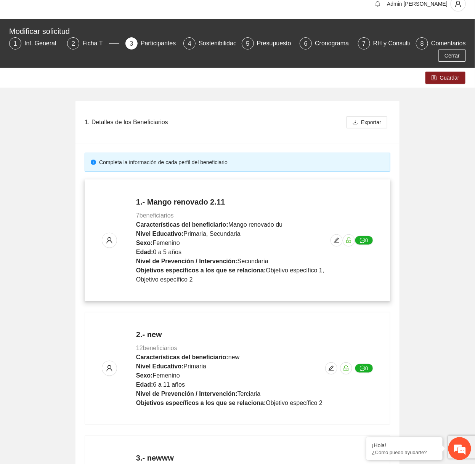
scroll to position [341, 0]
click at [333, 241] on span "edit" at bounding box center [336, 241] width 11 height 6
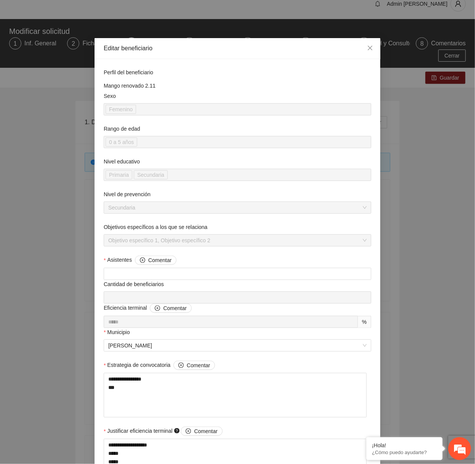
scroll to position [517, 0]
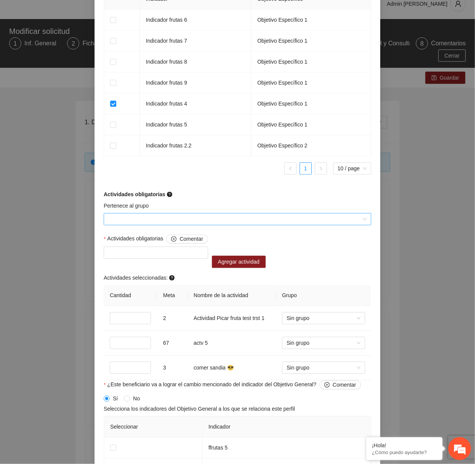
click at [232, 217] on input "Pertenece al grupo" at bounding box center [234, 219] width 253 height 11
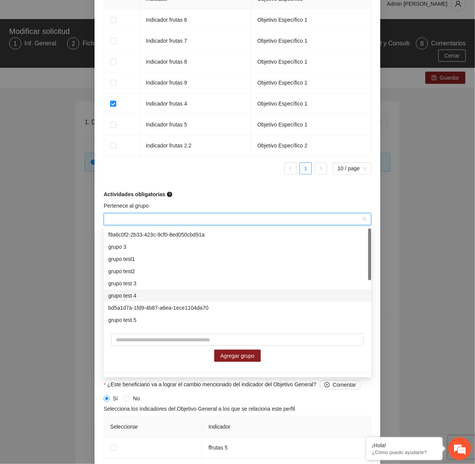
scroll to position [85, 0]
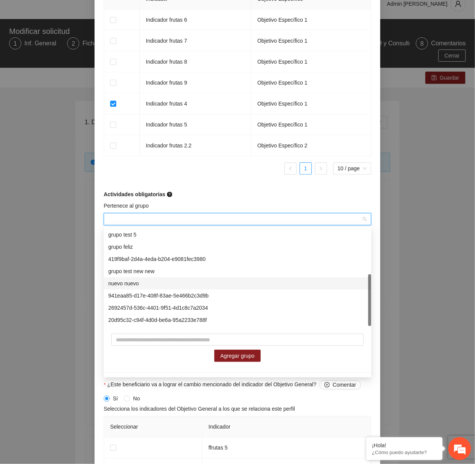
click at [150, 284] on div "nuevo nuevo" at bounding box center [237, 283] width 258 height 8
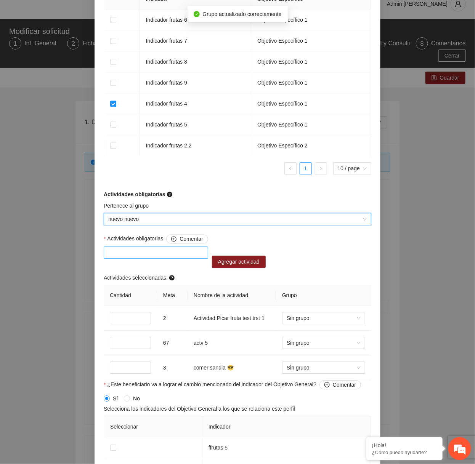
click at [164, 253] on div at bounding box center [156, 252] width 101 height 9
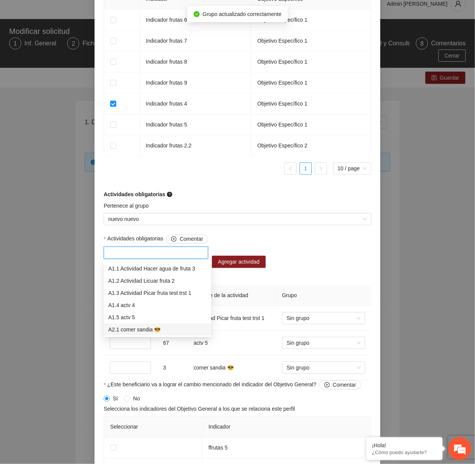
click at [143, 329] on div "A2.1 comer sandia 😎" at bounding box center [157, 330] width 98 height 8
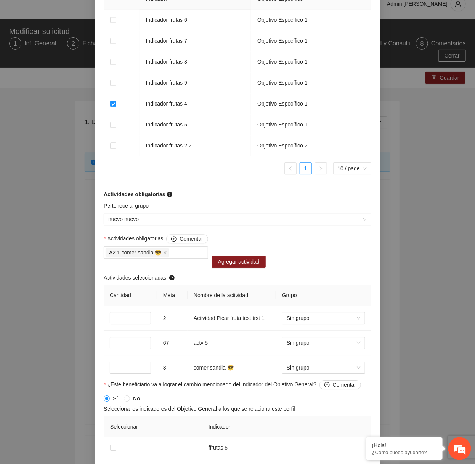
click at [289, 244] on div "Actividades obligatorias Comentar A2.1 comer sandia 😎 Agregar actividad Activid…" at bounding box center [237, 307] width 271 height 146
click at [166, 257] on span at bounding box center [165, 253] width 4 height 8
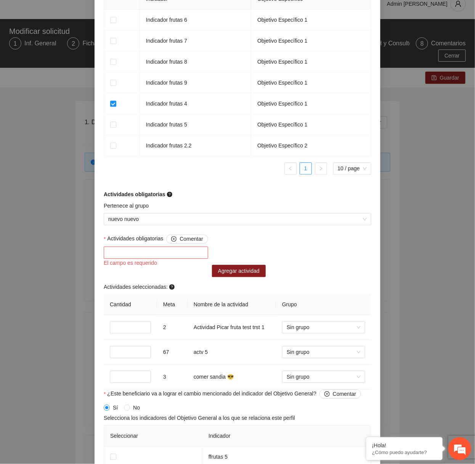
click at [165, 257] on div at bounding box center [156, 252] width 101 height 9
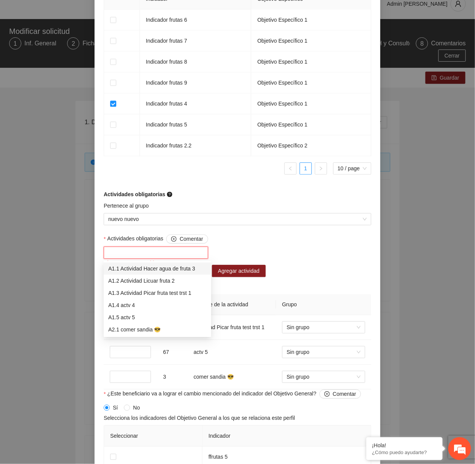
click at [157, 268] on div "A1.1 Actividad Hacer agua de fruta 3" at bounding box center [157, 269] width 98 height 8
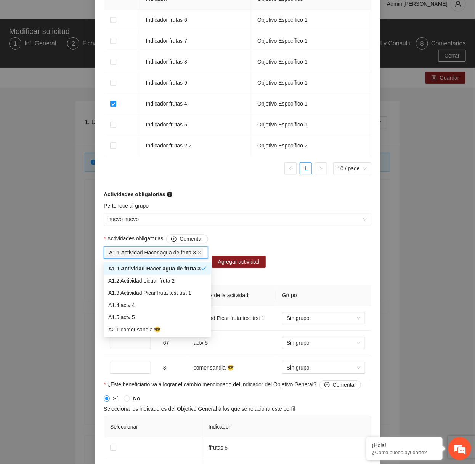
click at [250, 247] on div "Agregar actividad" at bounding box center [232, 251] width 45 height 34
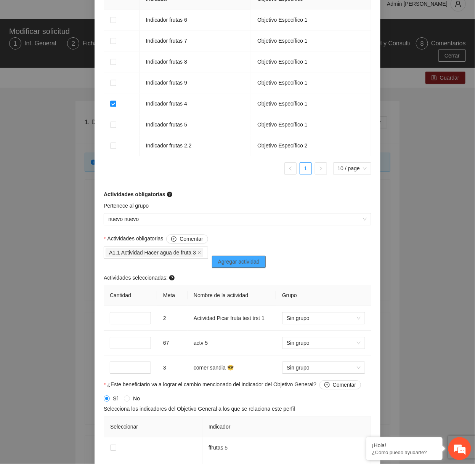
click at [245, 264] on span "Agregar actividad" at bounding box center [239, 262] width 42 height 8
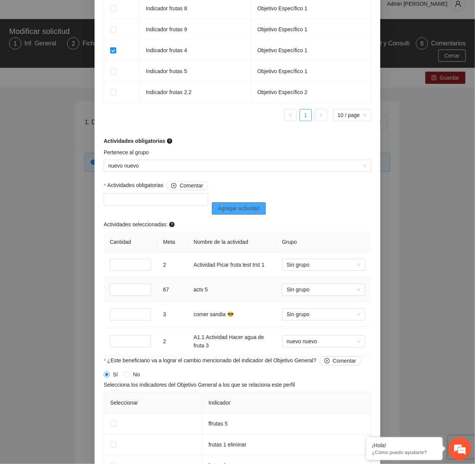
scroll to position [571, 0]
click at [124, 345] on input "*" at bounding box center [130, 341] width 41 height 12
click at [322, 341] on span "Sin grupo" at bounding box center [324, 341] width 74 height 11
type input "*"
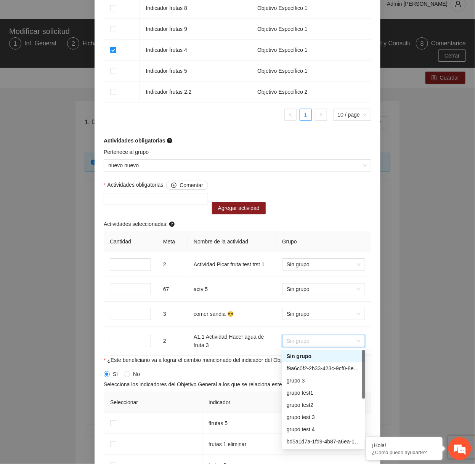
click at [320, 223] on div "Actividades seleccionadas:" at bounding box center [238, 225] width 268 height 11
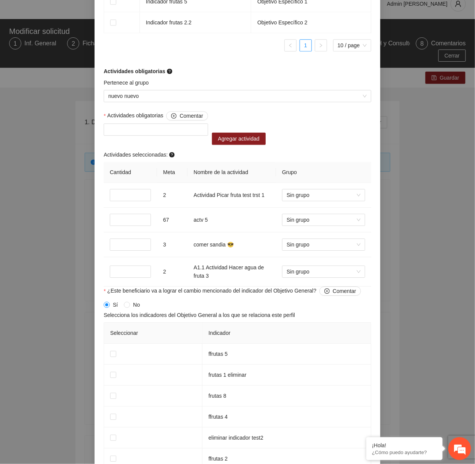
scroll to position [642, 0]
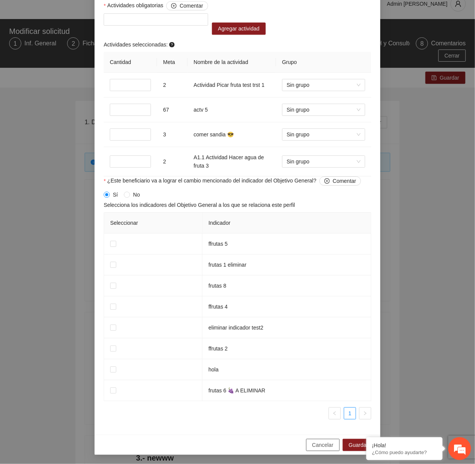
click at [322, 449] on span "Cancelar" at bounding box center [322, 445] width 21 height 8
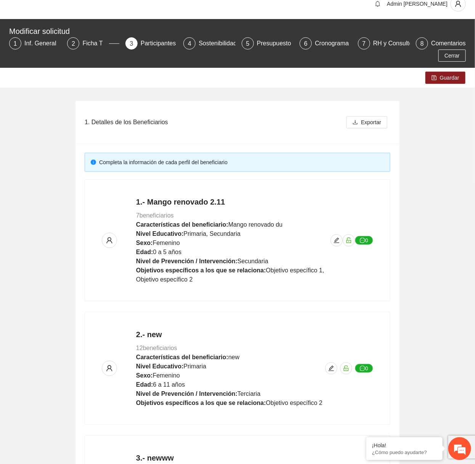
scroll to position [425, 0]
click at [330, 240] on p "1.- Mango renovado 2.11 7 beneficiarios Características del beneficiario: Mango…" at bounding box center [233, 241] width 194 height 88
click at [338, 242] on icon "edit" at bounding box center [337, 241] width 6 height 6
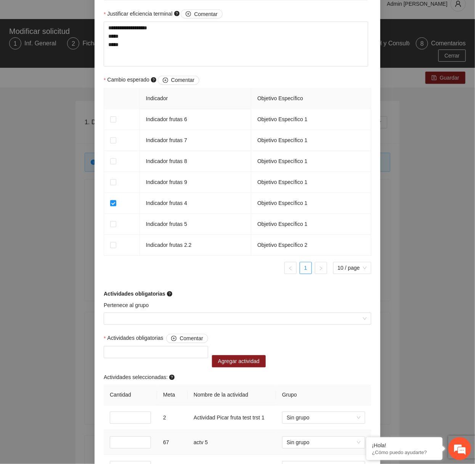
scroll to position [587, 0]
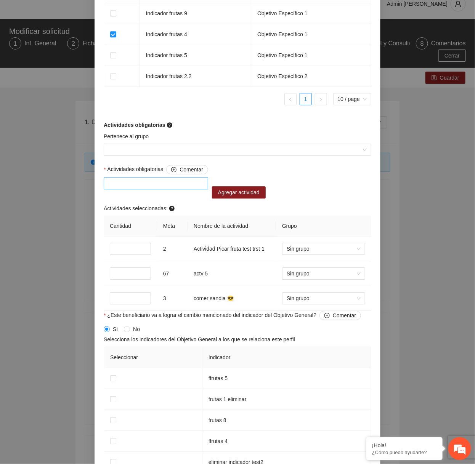
click at [196, 186] on div at bounding box center [156, 183] width 101 height 9
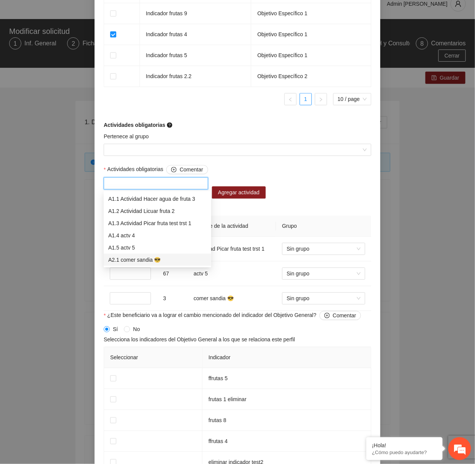
click at [141, 262] on div "A2.1 comer sandia 😎" at bounding box center [157, 260] width 98 height 8
click at [153, 260] on div "A2.1 comer sandia 😎" at bounding box center [154, 260] width 93 height 8
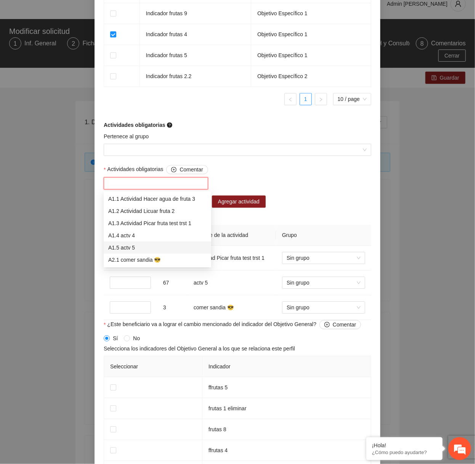
click at [134, 244] on div "A1.5 actv 5" at bounding box center [157, 248] width 98 height 8
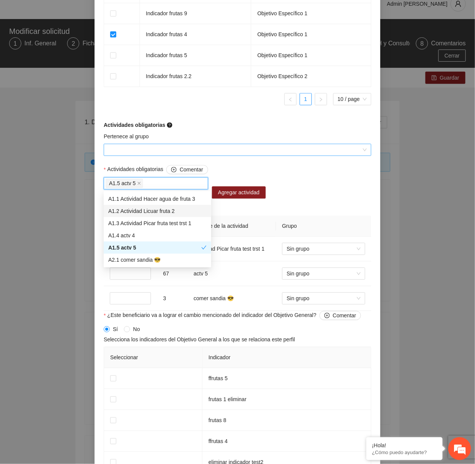
click at [237, 151] on input "Pertenece al grupo" at bounding box center [234, 149] width 253 height 11
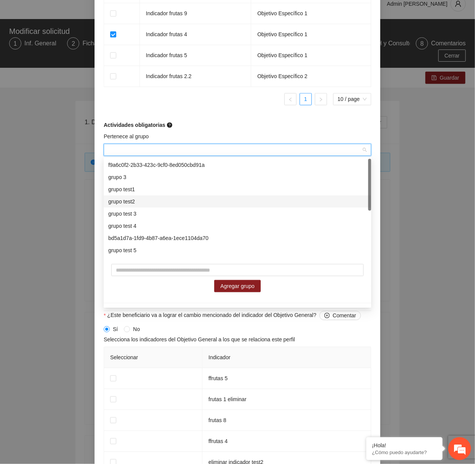
click at [163, 204] on div "grupo test2" at bounding box center [237, 201] width 258 height 8
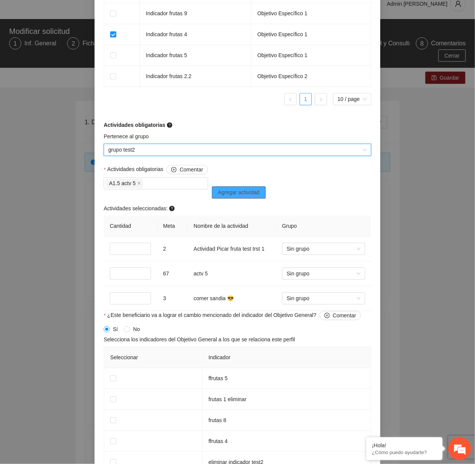
click at [256, 193] on span "Agregar actividad" at bounding box center [239, 192] width 42 height 8
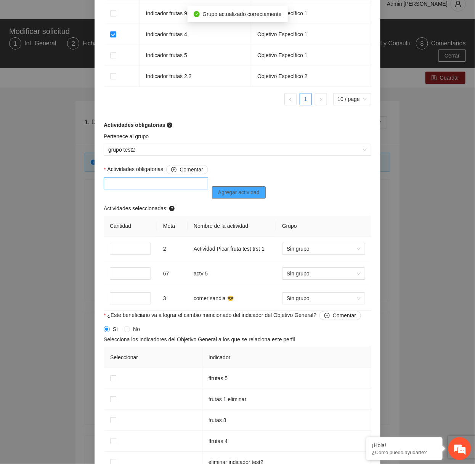
click at [160, 180] on div at bounding box center [156, 183] width 101 height 9
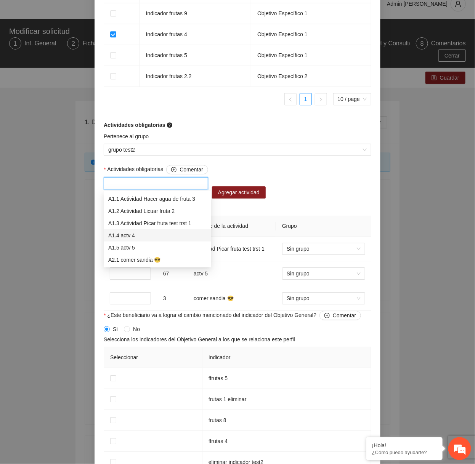
click at [133, 239] on div "A1.4 actv 4" at bounding box center [157, 235] width 98 height 8
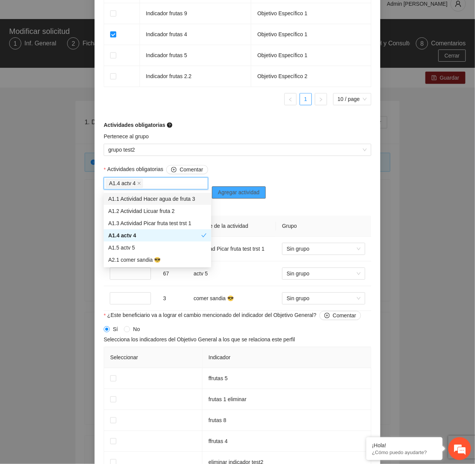
click at [230, 191] on span "Agregar actividad" at bounding box center [239, 192] width 42 height 8
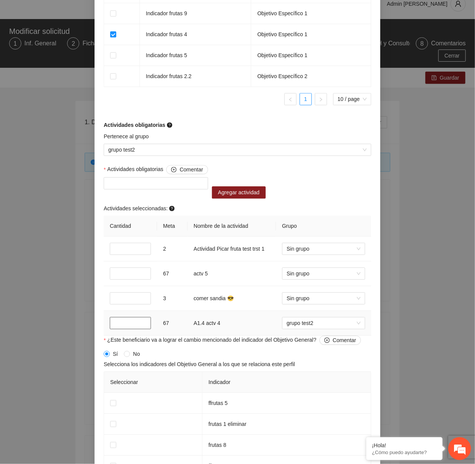
click at [118, 322] on input "*" at bounding box center [130, 323] width 41 height 12
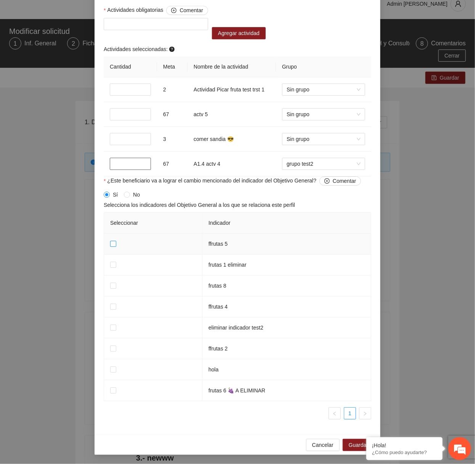
type input "*"
click at [351, 446] on span "Guardar" at bounding box center [358, 445] width 19 height 8
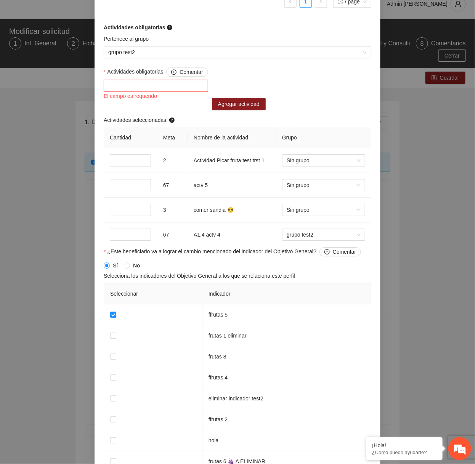
scroll to position [685, 0]
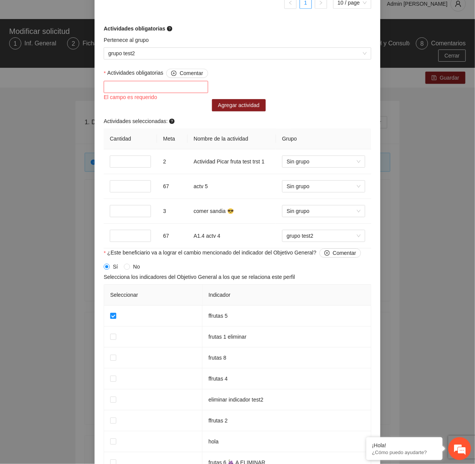
click at [183, 86] on div at bounding box center [156, 86] width 101 height 9
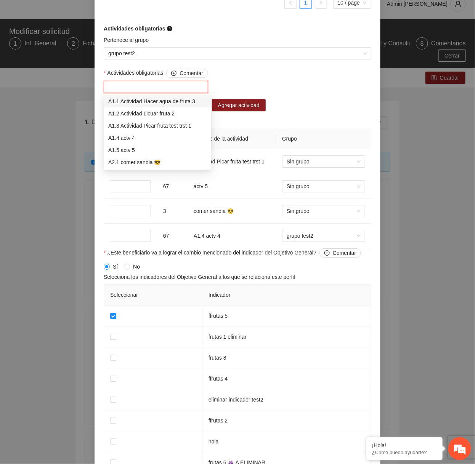
click at [311, 109] on div "Actividades obligatorias Comentar El campo es requerido Agregar actividad Activ…" at bounding box center [237, 159] width 271 height 180
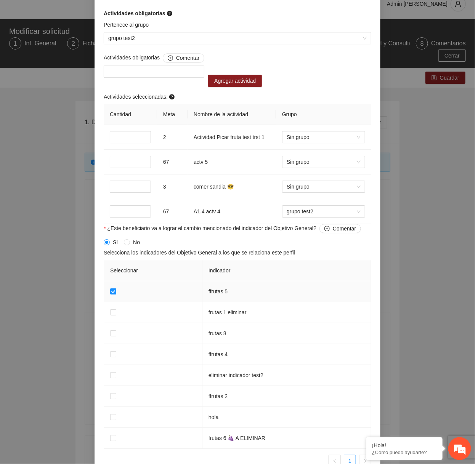
scroll to position [747, 0]
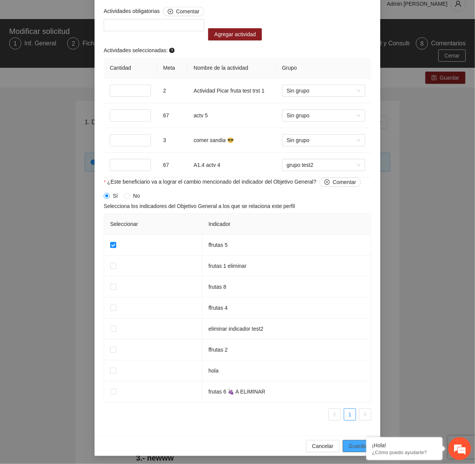
click at [349, 442] on span "Guardar" at bounding box center [358, 446] width 19 height 8
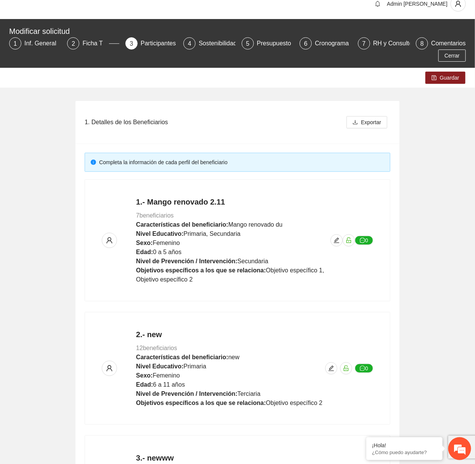
scroll to position [437, 0]
click at [441, 75] on span "Guardar" at bounding box center [449, 78] width 19 height 8
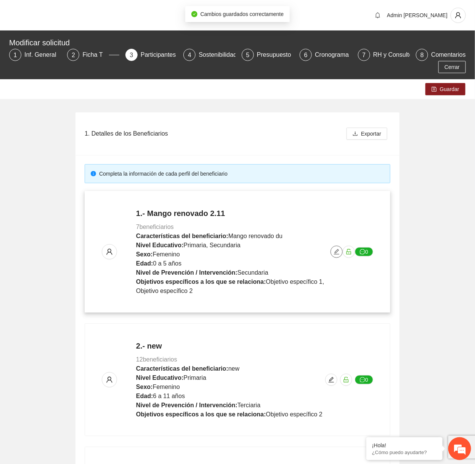
click at [340, 253] on icon "edit" at bounding box center [337, 252] width 6 height 6
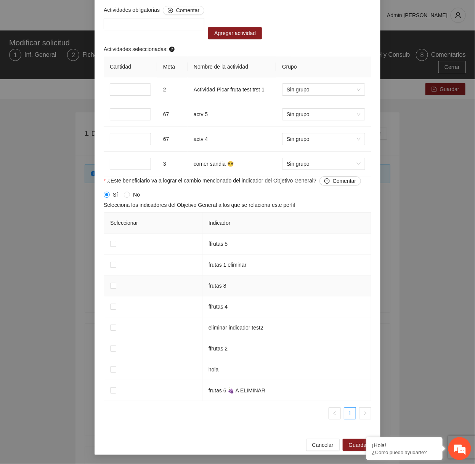
scroll to position [701, 0]
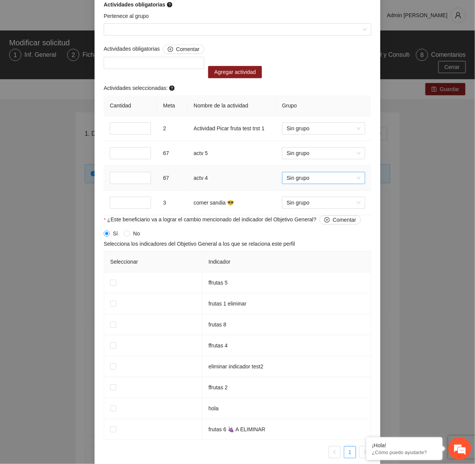
click at [303, 183] on span "Sin grupo" at bounding box center [324, 177] width 74 height 11
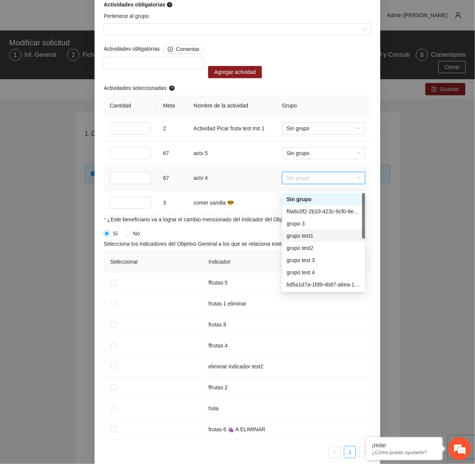
click at [299, 241] on div "grupo test1" at bounding box center [323, 236] width 83 height 12
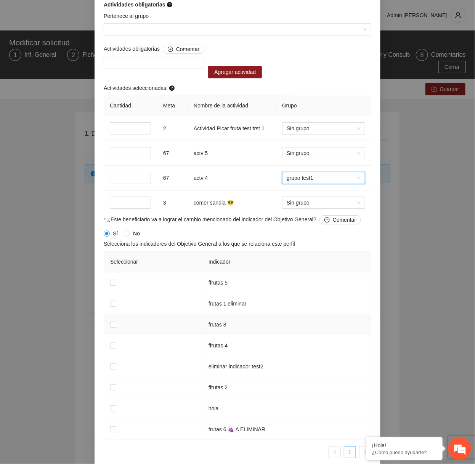
scroll to position [747, 0]
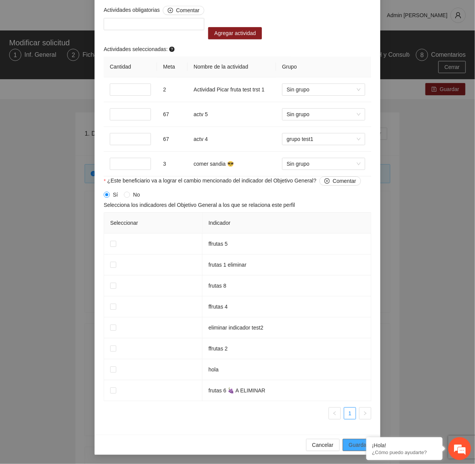
click at [350, 446] on span "Guardar" at bounding box center [358, 445] width 19 height 8
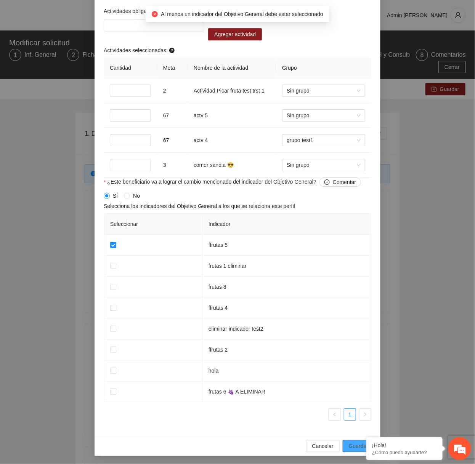
click at [354, 447] on span "Guardar" at bounding box center [358, 446] width 19 height 8
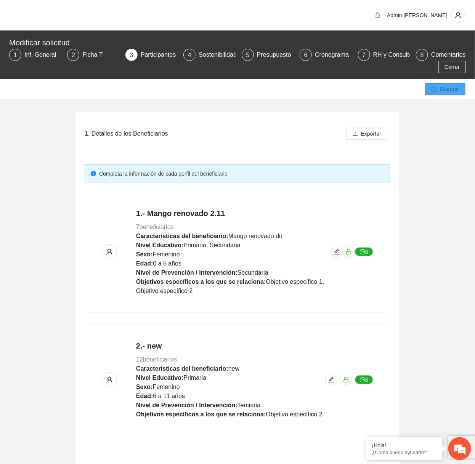
click at [437, 92] on span "save" at bounding box center [434, 90] width 5 height 6
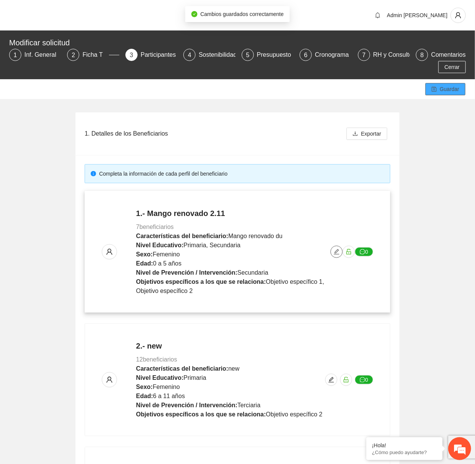
click at [332, 250] on span "edit" at bounding box center [336, 252] width 11 height 6
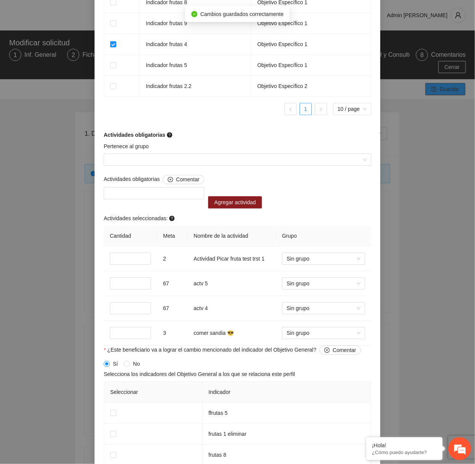
scroll to position [697, 0]
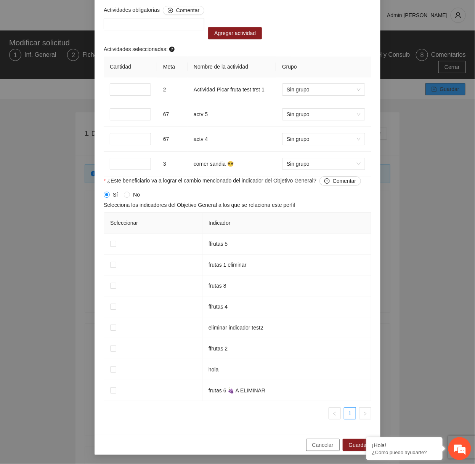
click at [318, 445] on span "Cancelar" at bounding box center [322, 445] width 21 height 8
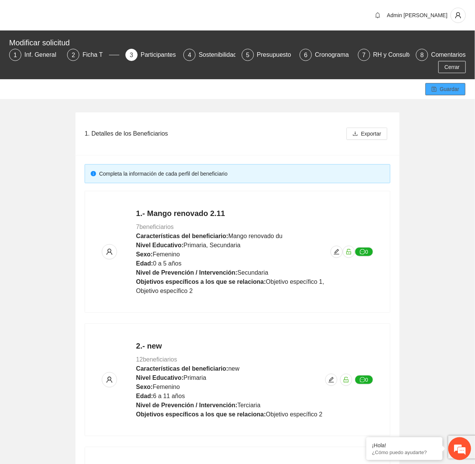
scroll to position [437, 0]
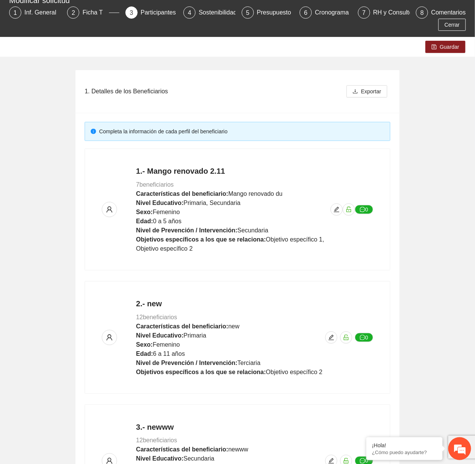
scroll to position [117, 0]
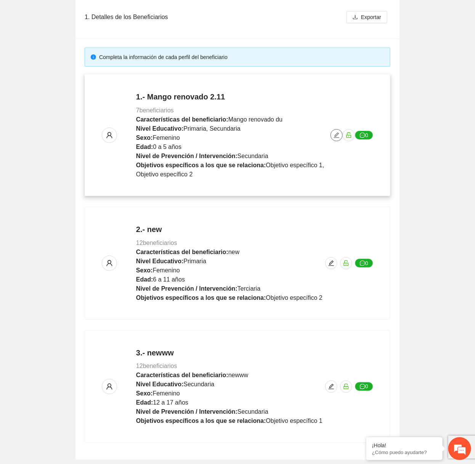
click at [334, 136] on icon "edit" at bounding box center [337, 135] width 6 height 6
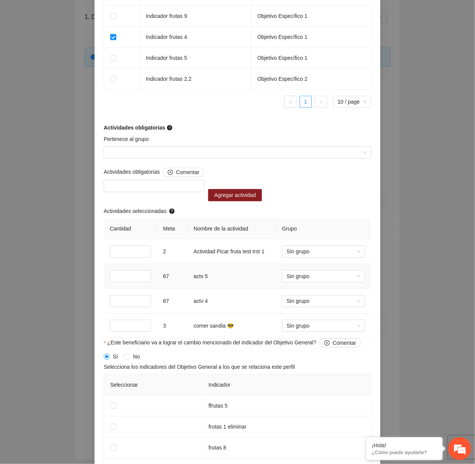
scroll to position [627, 0]
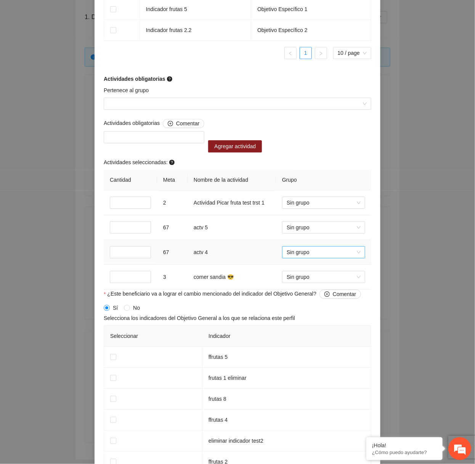
click at [313, 258] on span "Sin grupo" at bounding box center [324, 252] width 74 height 11
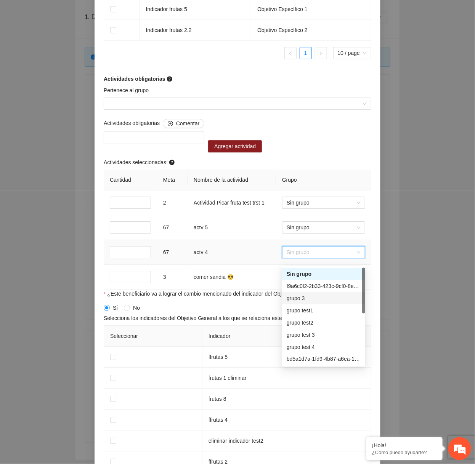
click at [304, 302] on div "grupo 3" at bounding box center [324, 298] width 74 height 8
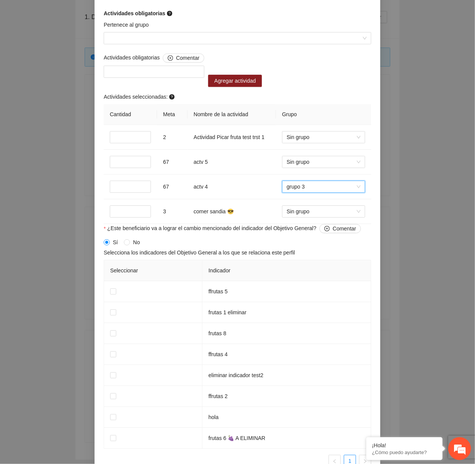
scroll to position [747, 0]
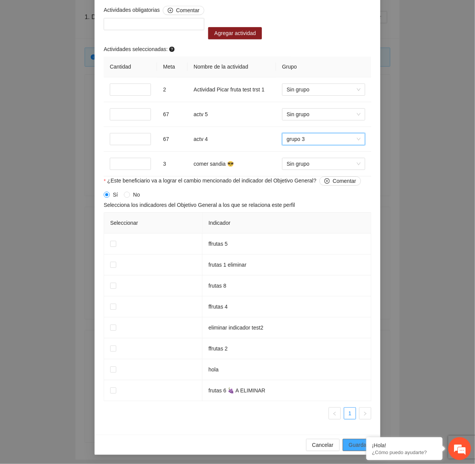
click at [347, 443] on button "Guardar" at bounding box center [359, 445] width 32 height 12
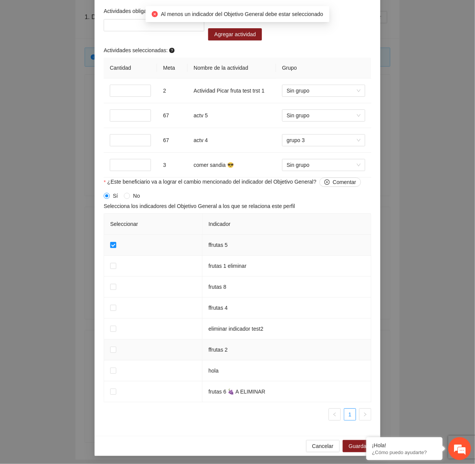
scroll to position [0, 0]
click at [347, 455] on div "**********" at bounding box center [237, 232] width 475 height 464
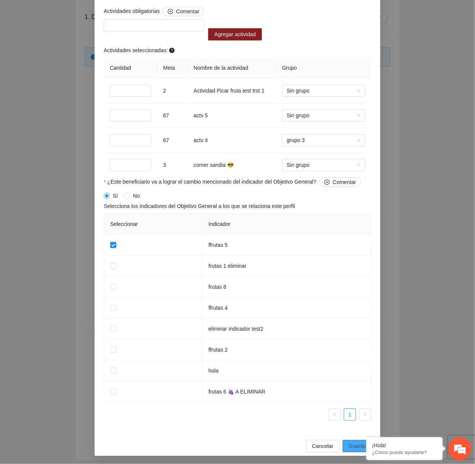
click at [356, 440] on button "Guardar" at bounding box center [359, 446] width 32 height 12
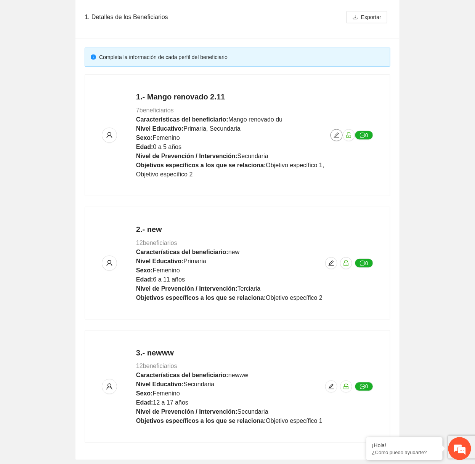
scroll to position [58, 0]
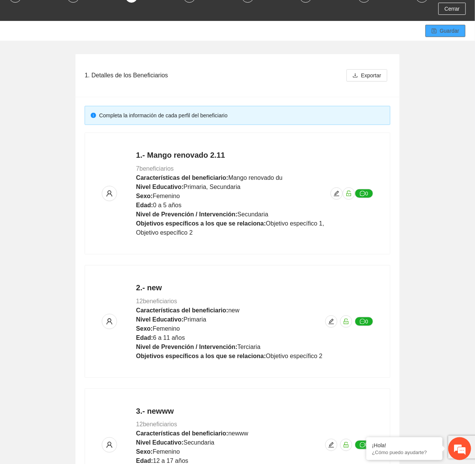
click at [445, 30] on span "Guardar" at bounding box center [449, 31] width 19 height 8
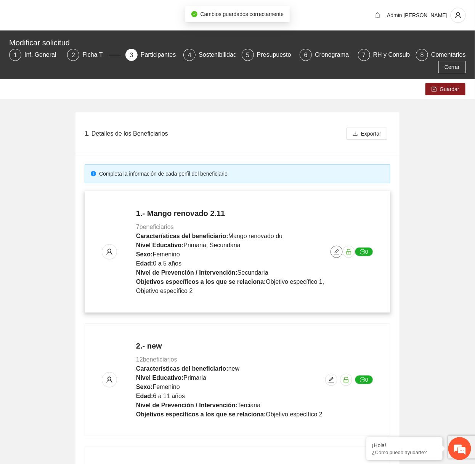
click at [337, 252] on icon "edit" at bounding box center [337, 252] width 6 height 6
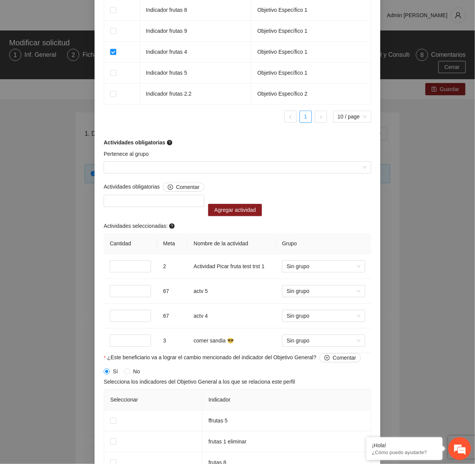
scroll to position [583, 0]
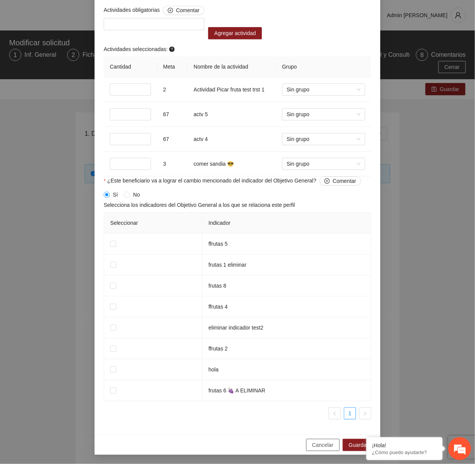
click at [316, 449] on span "Cancelar" at bounding box center [322, 445] width 21 height 8
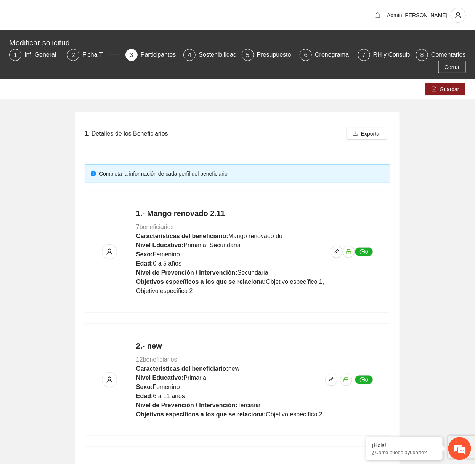
scroll to position [437, 0]
click at [337, 251] on icon "edit" at bounding box center [337, 252] width 6 height 6
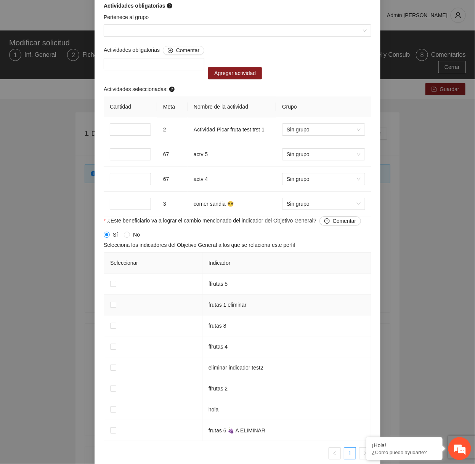
scroll to position [747, 0]
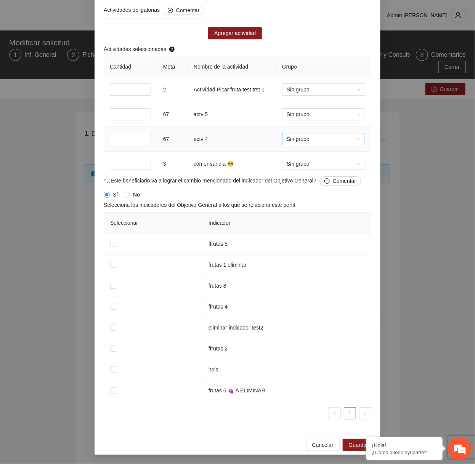
click at [347, 140] on span "Sin grupo" at bounding box center [324, 138] width 74 height 11
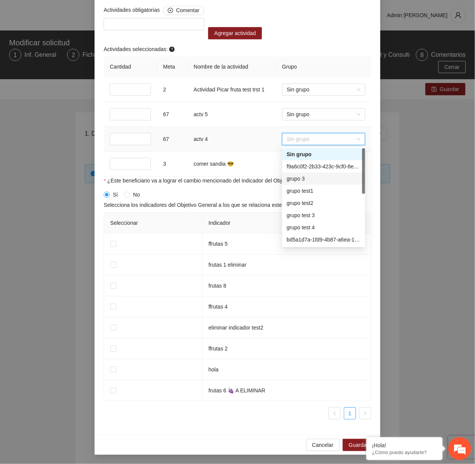
click at [309, 184] on div "grupo 3" at bounding box center [323, 179] width 83 height 12
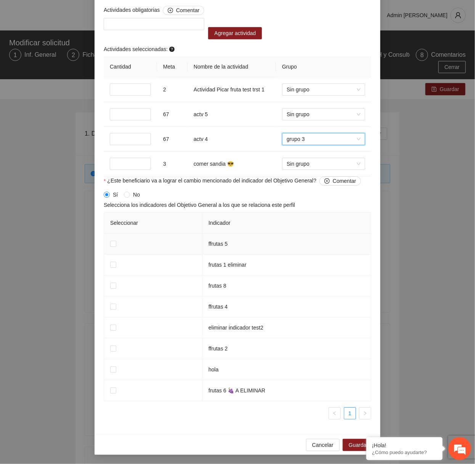
click at [114, 249] on td at bounding box center [153, 244] width 98 height 21
click at [354, 445] on span "Guardar" at bounding box center [358, 445] width 19 height 8
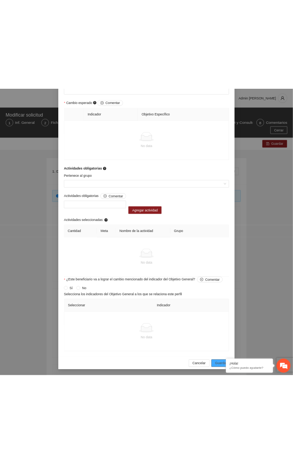
scroll to position [437, 0]
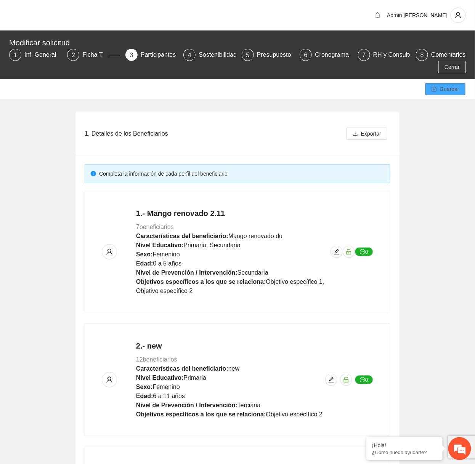
click at [445, 86] on span "Guardar" at bounding box center [449, 89] width 19 height 8
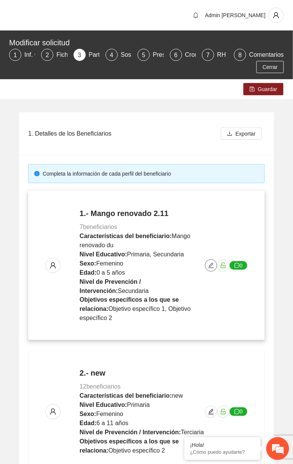
click at [212, 268] on icon "edit" at bounding box center [211, 266] width 6 height 6
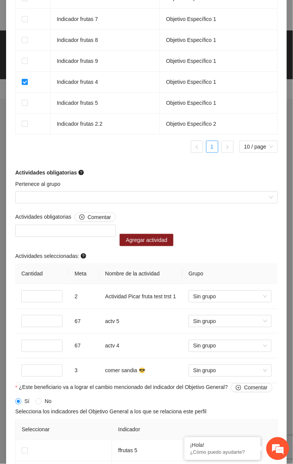
scroll to position [605, 0]
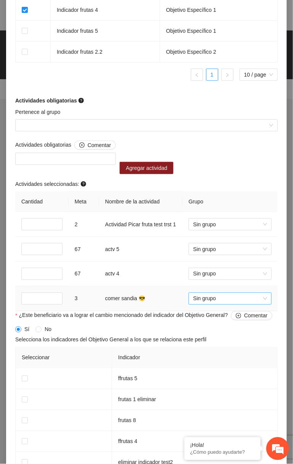
click at [215, 305] on span "Sin grupo" at bounding box center [230, 298] width 74 height 11
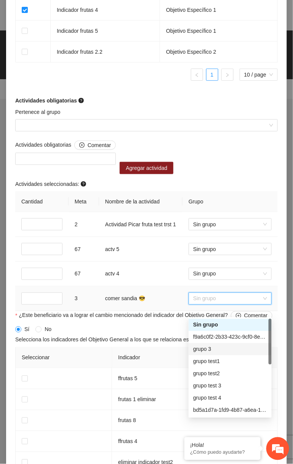
click at [209, 354] on div "grupo 3" at bounding box center [230, 350] width 83 height 12
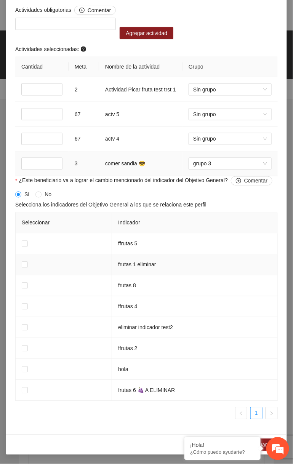
scroll to position [759, 0]
click at [27, 241] on label at bounding box center [25, 244] width 6 height 8
click at [187, 439] on em at bounding box center [185, 439] width 8 height 8
click at [228, 450] on button "Cancelar" at bounding box center [230, 445] width 34 height 12
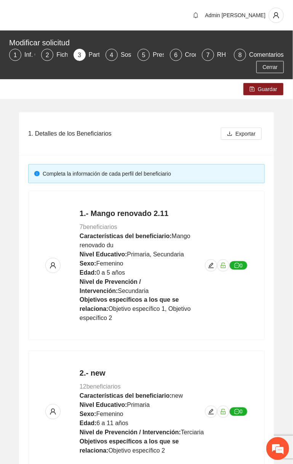
scroll to position [445, 0]
click at [212, 268] on icon "edit" at bounding box center [211, 265] width 5 height 5
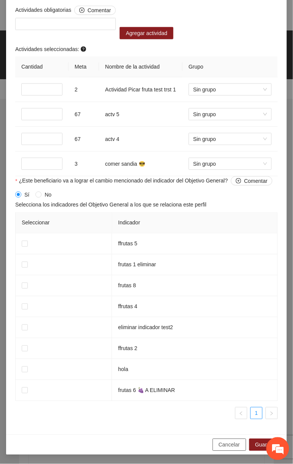
click at [222, 443] on span "Cancelar" at bounding box center [229, 445] width 21 height 8
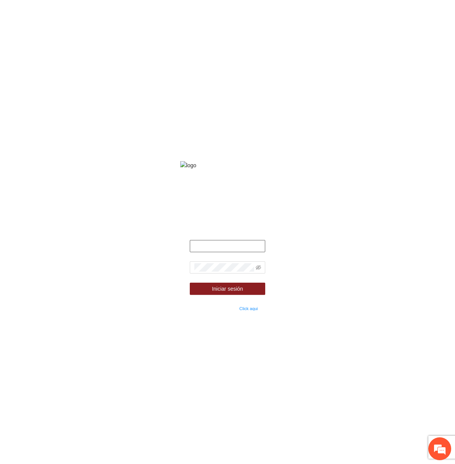
click at [244, 252] on input "text" at bounding box center [228, 246] width 76 height 12
type input "**********"
click at [260, 270] on icon "eye-invisible" at bounding box center [258, 267] width 5 height 5
click at [227, 292] on form "**********" at bounding box center [228, 276] width 76 height 72
click at [223, 293] on span "Iniciar sesión" at bounding box center [227, 289] width 31 height 8
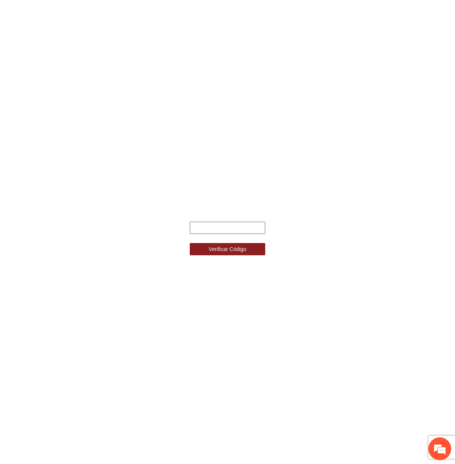
click at [204, 228] on input "text" at bounding box center [228, 228] width 76 height 12
type input "******"
click at [190, 243] on button "Verificar Código" at bounding box center [228, 249] width 76 height 12
